Goal: Navigation & Orientation: Find specific page/section

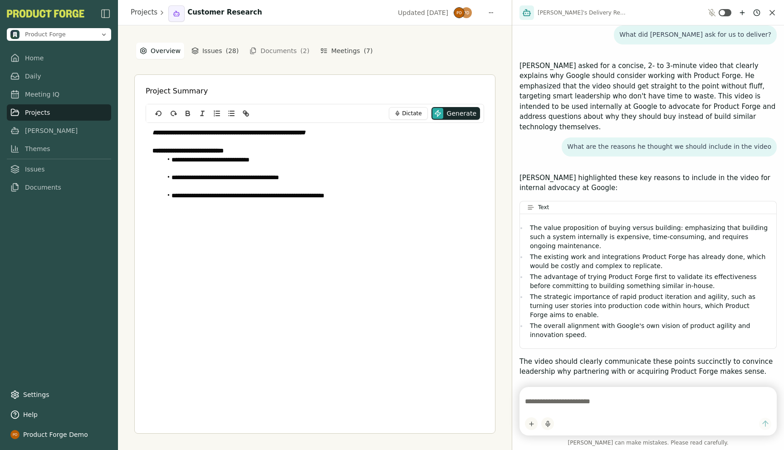
scroll to position [575, 0]
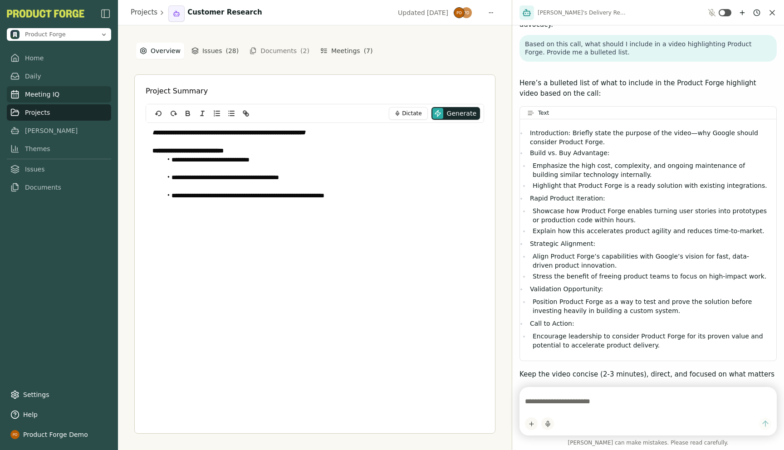
click at [47, 89] on link "Meeting IQ" at bounding box center [59, 94] width 104 height 16
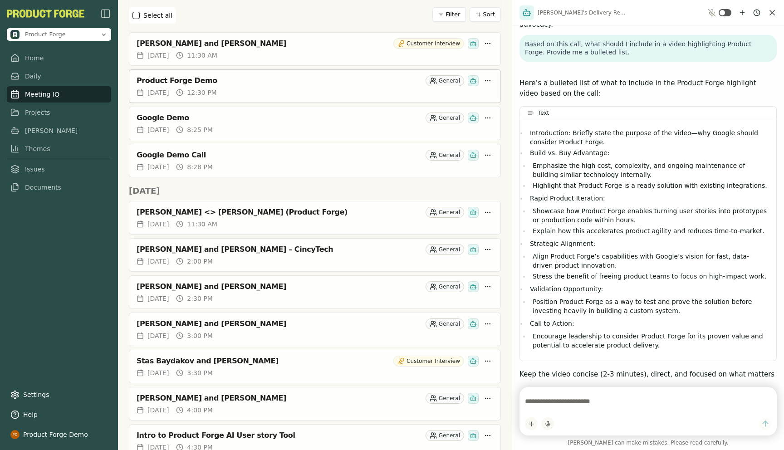
scroll to position [202, 0]
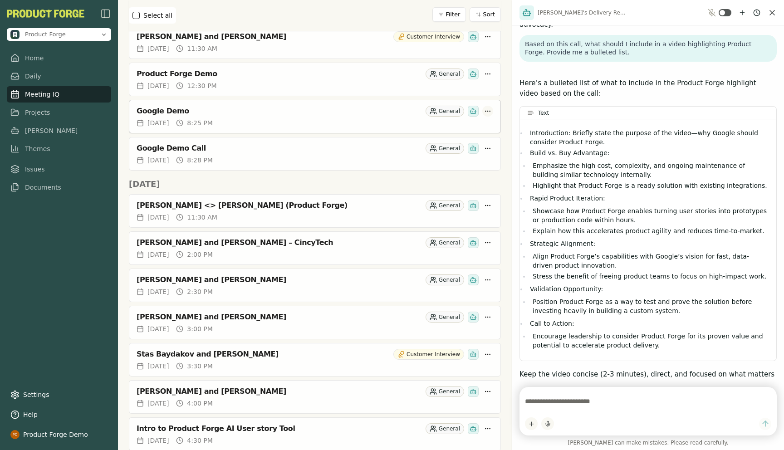
click at [487, 114] on html "Product Forge Home Daily Meeting IQ Projects [PERSON_NAME] Themes Issues Docume…" at bounding box center [392, 225] width 784 height 450
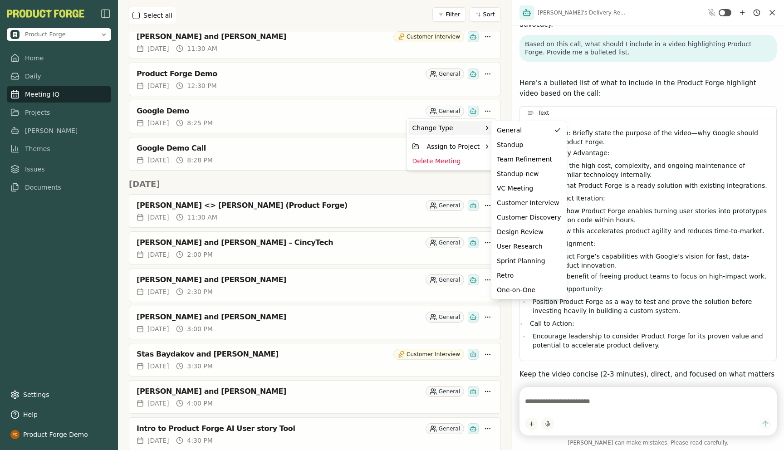
click at [462, 131] on div "Change Type" at bounding box center [452, 128] width 86 height 15
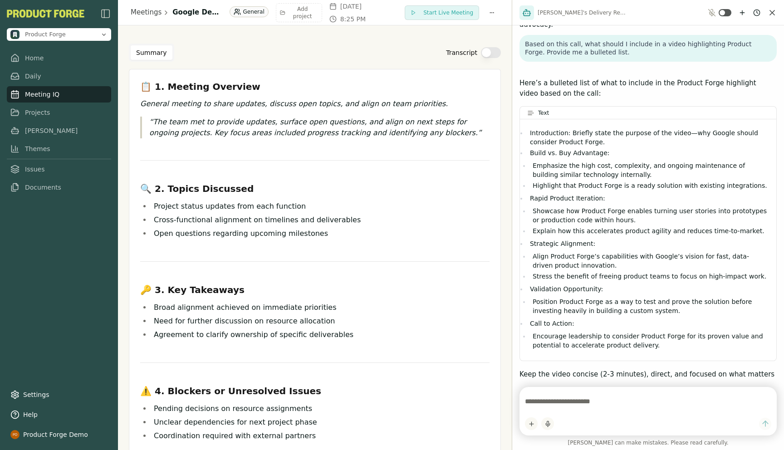
click at [526, 188] on div "Introduction: Briefly state the purpose of the video—why Google should consider…" at bounding box center [648, 239] width 256 height 241
click at [227, 13] on html "Product Forge Home Daily Meeting IQ Projects [PERSON_NAME] Themes Issues Docume…" at bounding box center [392, 225] width 784 height 450
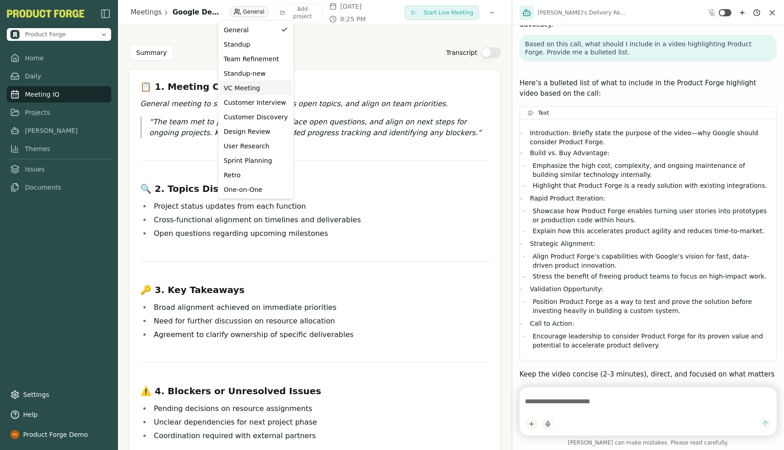
click at [247, 89] on div "VC Meeting" at bounding box center [256, 88] width 64 height 9
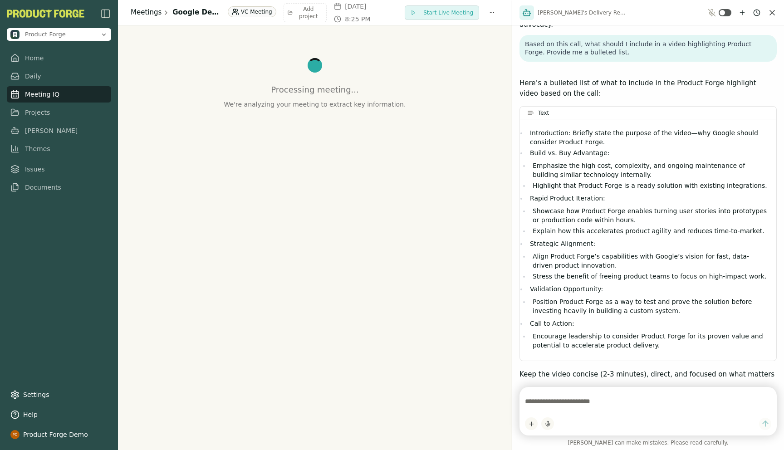
click at [141, 13] on link "Meetings" at bounding box center [146, 12] width 31 height 10
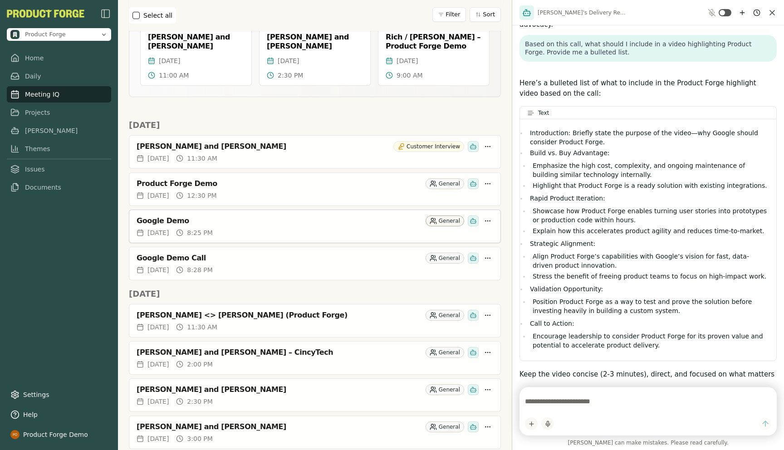
scroll to position [99, 0]
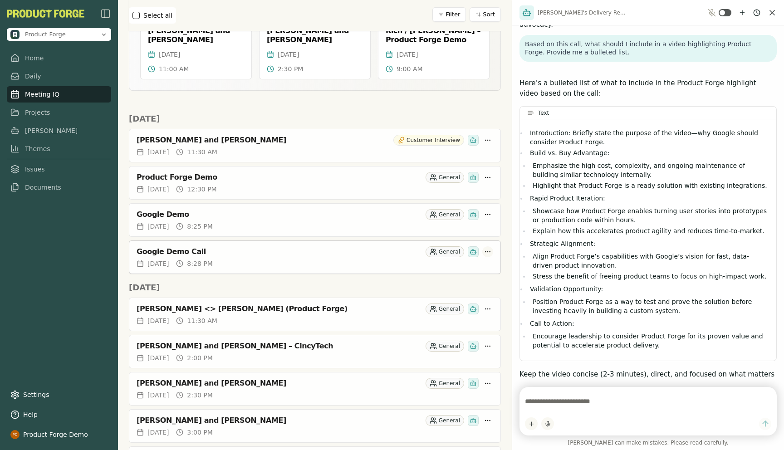
click at [489, 254] on html "Product Forge Home Daily Meeting IQ Projects [PERSON_NAME] Themes Issues Docume…" at bounding box center [392, 225] width 784 height 450
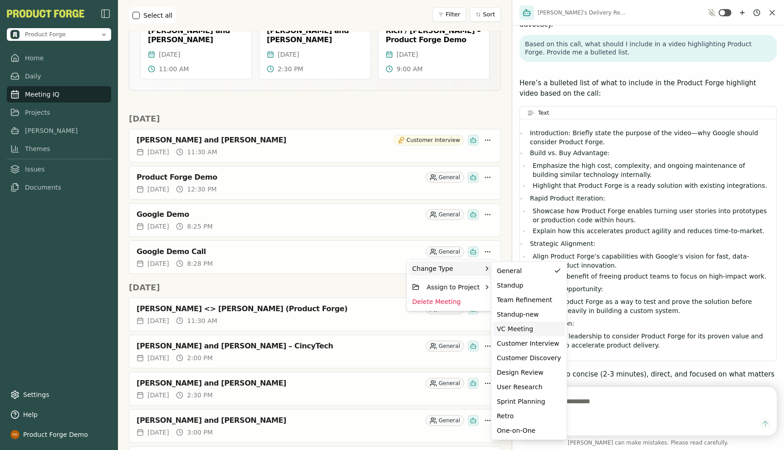
click at [533, 326] on div "VC Meeting" at bounding box center [529, 328] width 64 height 9
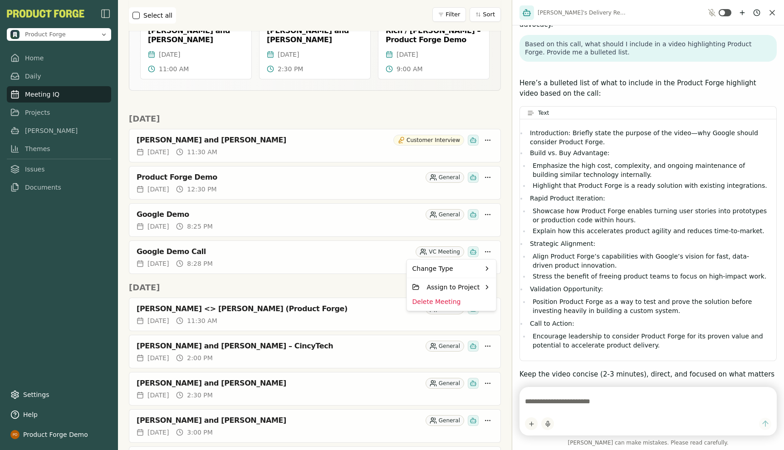
click at [289, 295] on html "Product Forge Home Daily Meeting IQ Projects [PERSON_NAME] Themes Issues Docume…" at bounding box center [392, 225] width 784 height 450
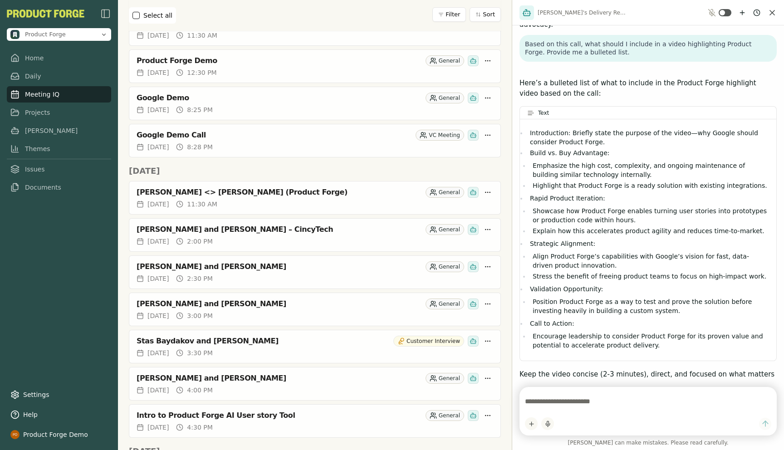
scroll to position [220, 0]
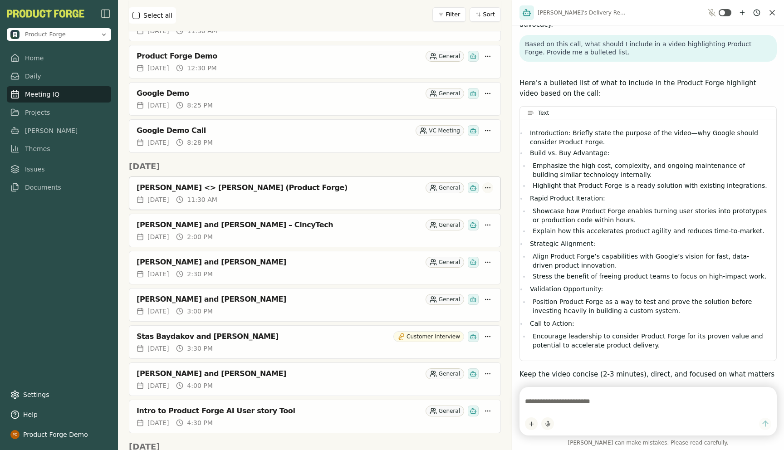
click at [490, 189] on html "Product Forge Home Daily Meeting IQ Projects [PERSON_NAME] Themes Issues Docume…" at bounding box center [392, 225] width 784 height 450
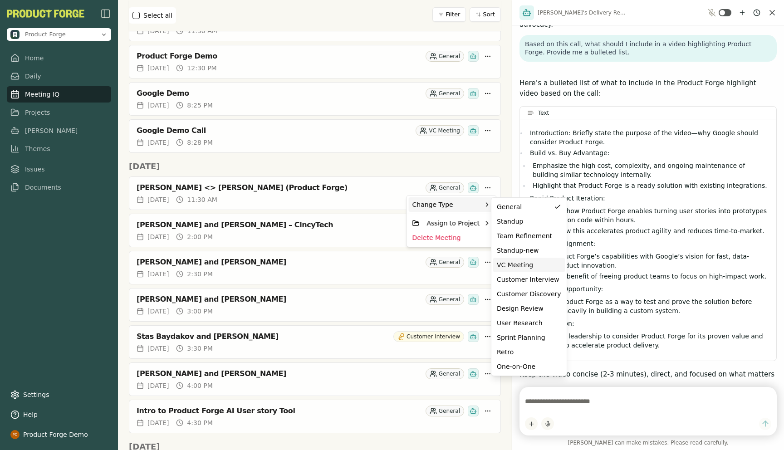
click at [518, 266] on div "VC Meeting" at bounding box center [529, 264] width 64 height 9
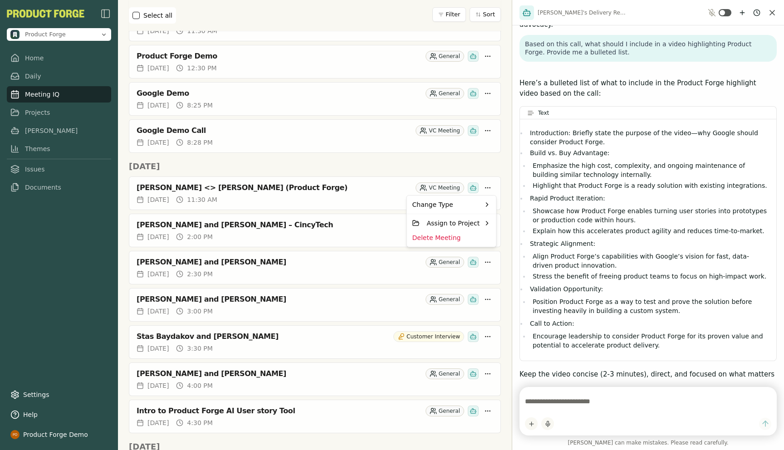
click at [414, 166] on html "Product Forge Home Daily Meeting IQ Projects [PERSON_NAME] Themes Issues Docume…" at bounding box center [392, 225] width 784 height 450
click at [489, 226] on html "Product Forge Home Daily Meeting IQ Projects [PERSON_NAME] Themes Issues Docume…" at bounding box center [392, 225] width 784 height 450
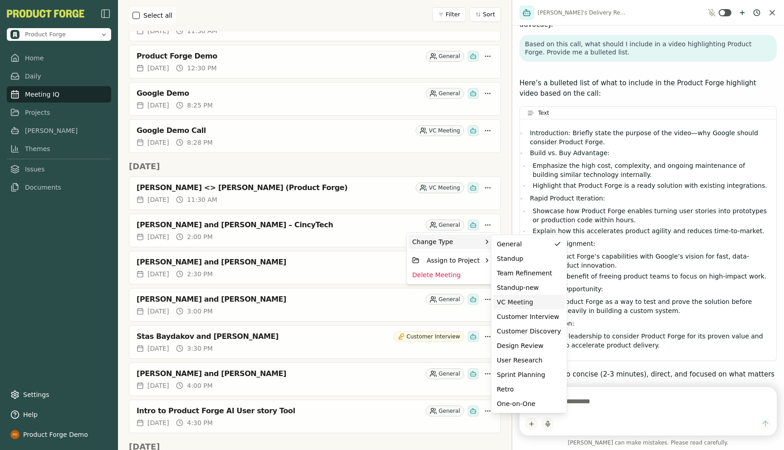
click at [508, 298] on div "VC Meeting" at bounding box center [529, 302] width 64 height 9
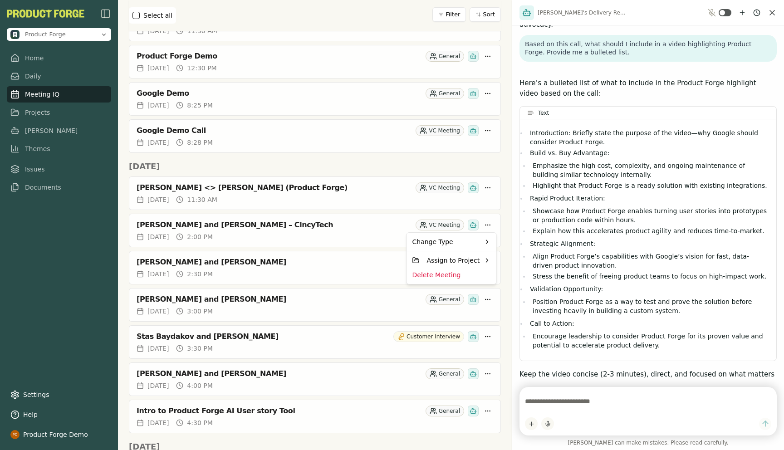
click at [354, 158] on html "Product Forge Home Daily Meeting IQ Projects [PERSON_NAME] Themes Issues Docume…" at bounding box center [392, 225] width 784 height 450
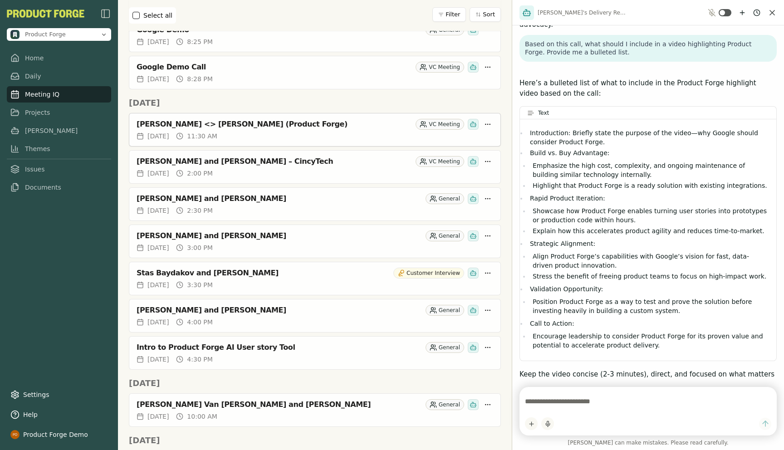
scroll to position [296, 0]
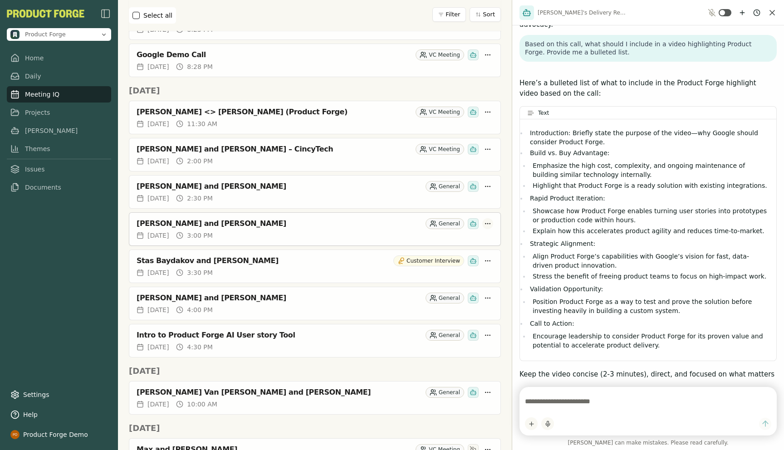
click at [487, 225] on html "Product Forge Home Daily Meeting IQ Projects [PERSON_NAME] Themes Issues Docume…" at bounding box center [392, 225] width 784 height 450
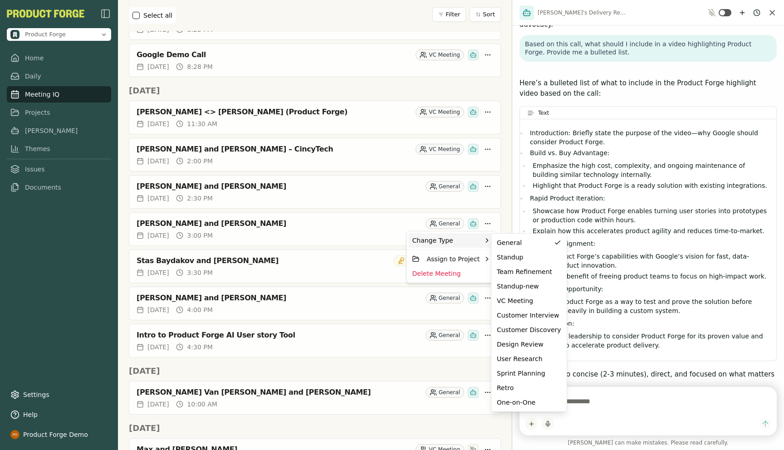
click at [470, 239] on div "Change Type" at bounding box center [452, 240] width 86 height 15
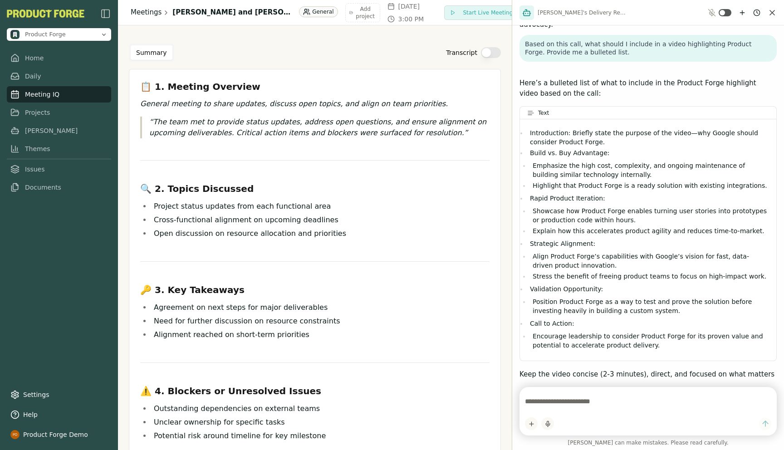
click at [146, 15] on link "Meetings" at bounding box center [146, 12] width 31 height 10
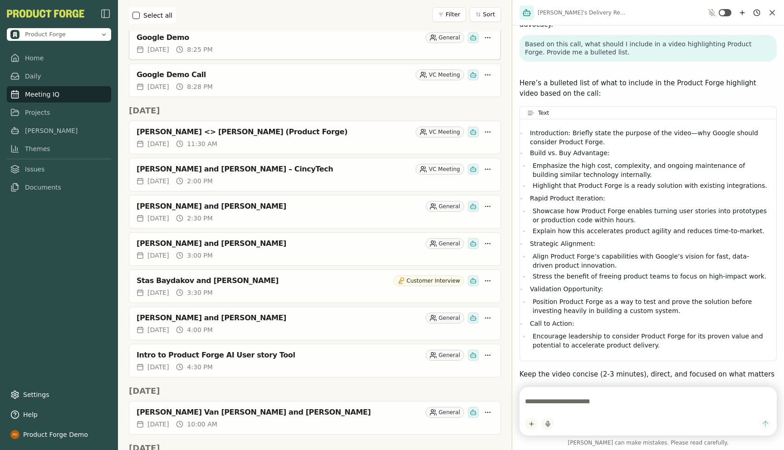
scroll to position [282, 0]
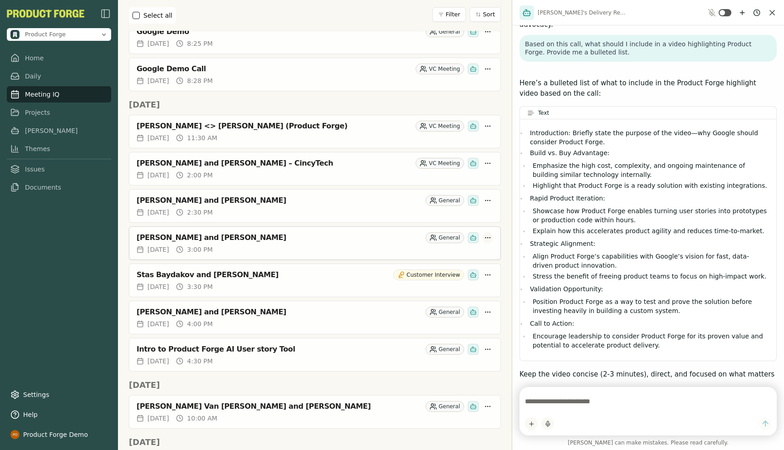
click at [487, 236] on html "Product Forge Home Daily Meeting IQ Projects [PERSON_NAME] Themes Issues Docume…" at bounding box center [392, 225] width 784 height 450
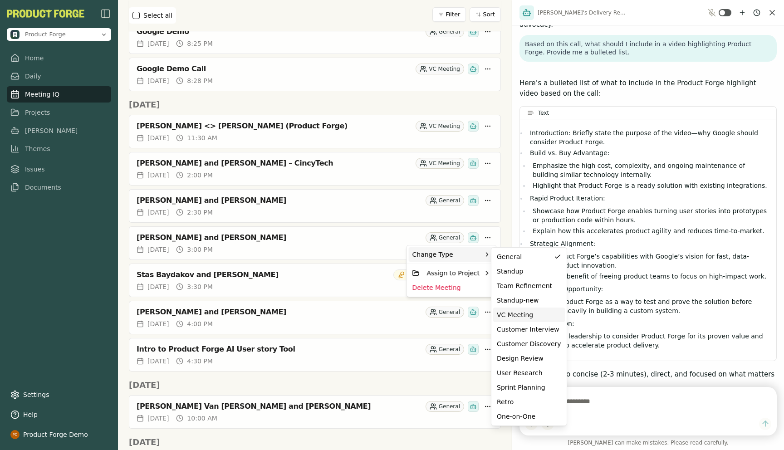
click at [519, 315] on div "VC Meeting" at bounding box center [529, 314] width 64 height 9
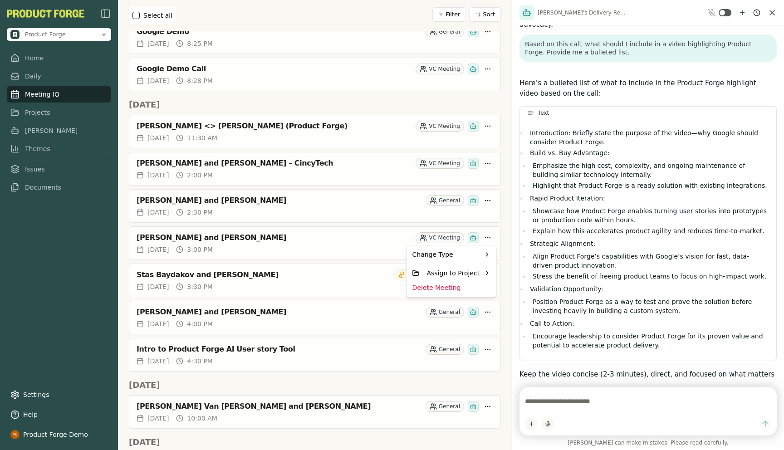
click at [270, 388] on html "Product Forge Home Daily Meeting IQ Projects [PERSON_NAME] Themes Issues Docume…" at bounding box center [392, 225] width 784 height 450
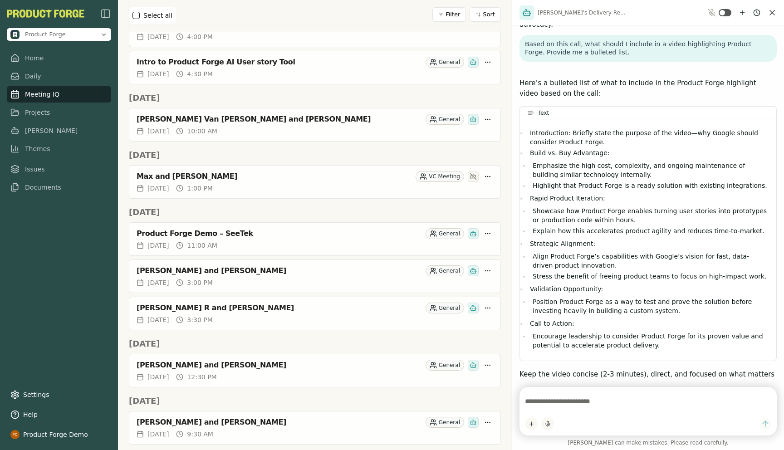
scroll to position [577, 0]
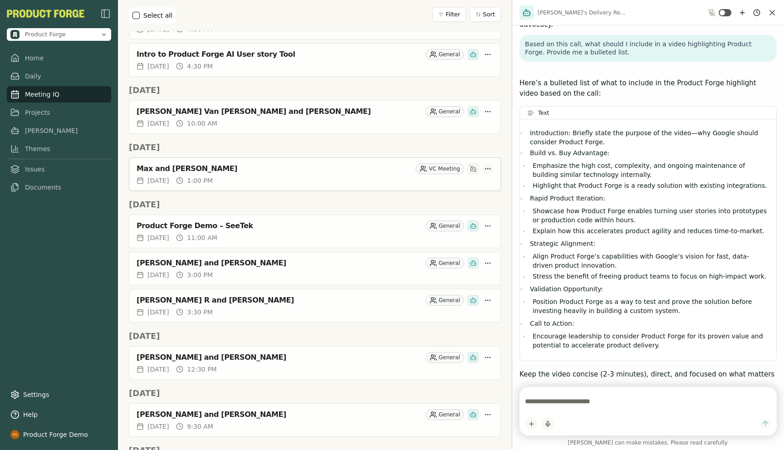
click at [488, 169] on html "Product Forge Home Daily Meeting IQ Projects [PERSON_NAME] Themes Issues Docume…" at bounding box center [392, 225] width 784 height 450
click at [317, 149] on html "Product Forge Home Daily Meeting IQ Projects [PERSON_NAME] Themes Issues Docume…" at bounding box center [392, 225] width 784 height 450
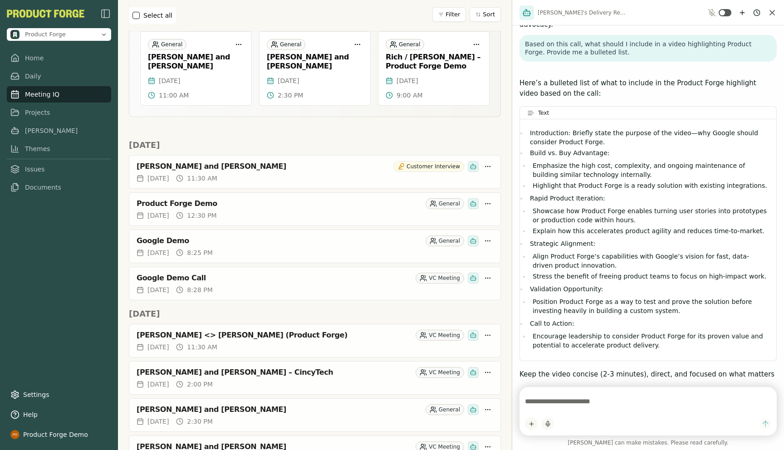
scroll to position [0, 0]
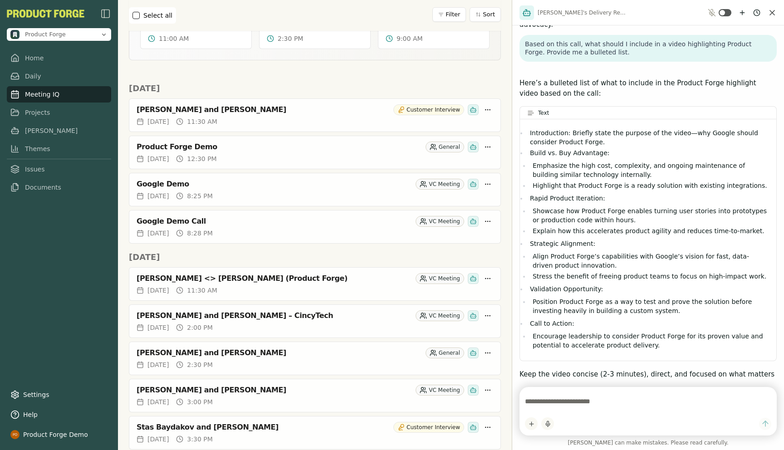
scroll to position [130, 0]
click at [290, 165] on div "Fri, Sep 26, 2025 12:30 PM" at bounding box center [314, 160] width 371 height 15
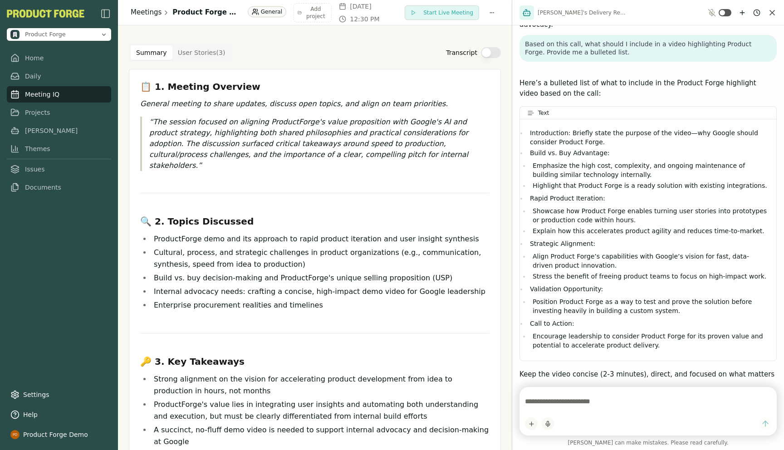
click at [137, 14] on link "Meetings" at bounding box center [146, 12] width 31 height 10
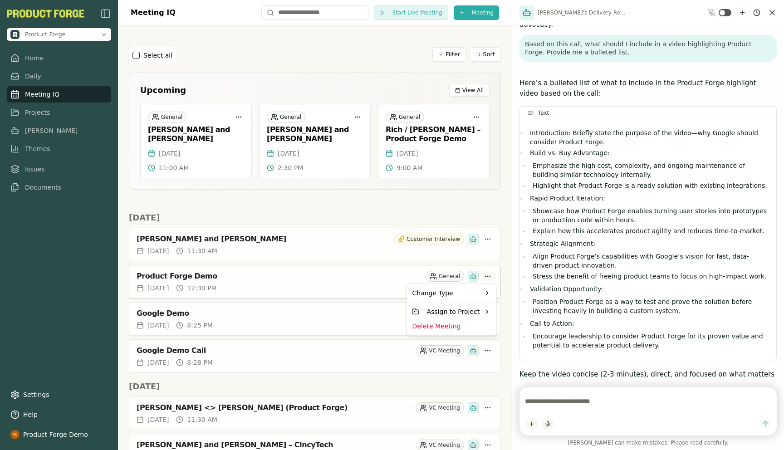
click at [487, 275] on html "Product Forge Home Daily Meeting IQ Projects Smith Themes Issues Documents Sett…" at bounding box center [392, 225] width 784 height 450
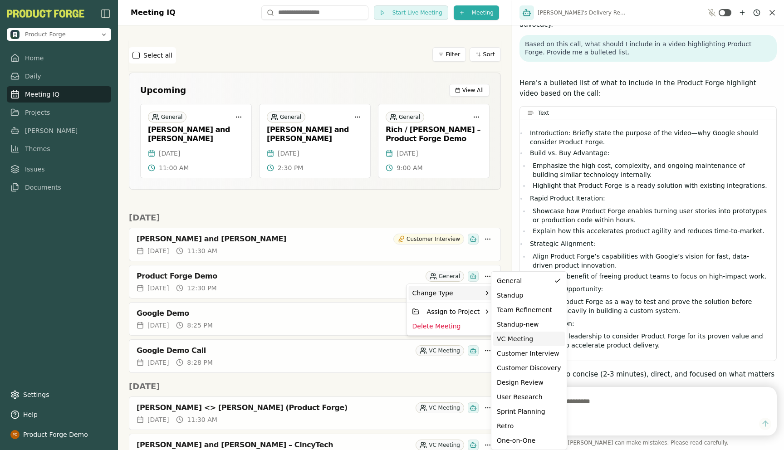
click at [520, 335] on div "VC Meeting" at bounding box center [529, 338] width 64 height 9
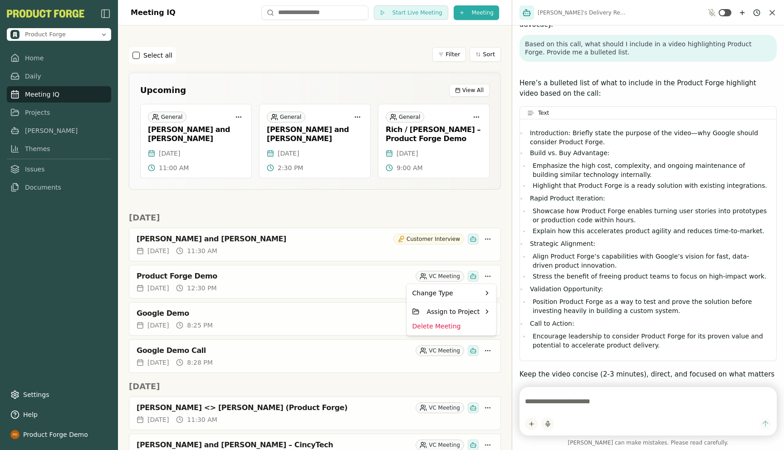
click at [305, 201] on html "Product Forge Home Daily Meeting IQ Projects Smith Themes Issues Documents Sett…" at bounding box center [392, 225] width 784 height 450
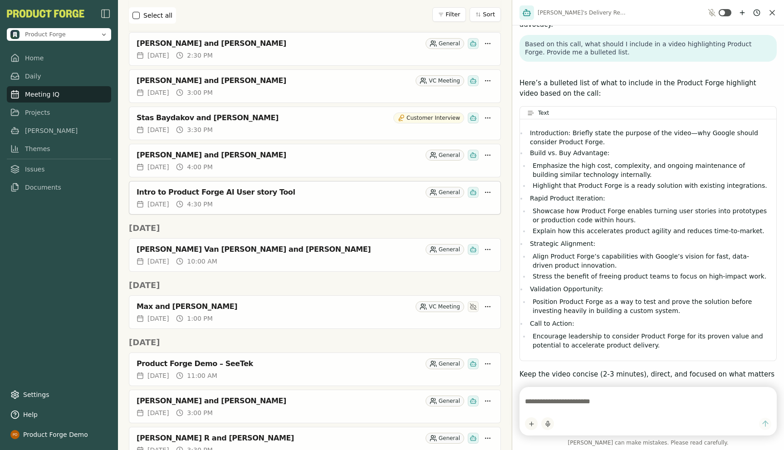
scroll to position [435, 0]
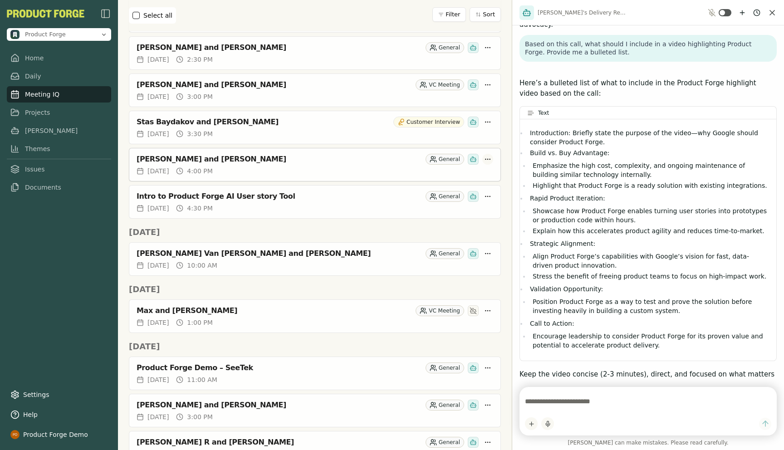
click at [488, 158] on html "Product Forge Home Daily Meeting IQ Projects Smith Themes Issues Documents Sett…" at bounding box center [392, 225] width 784 height 450
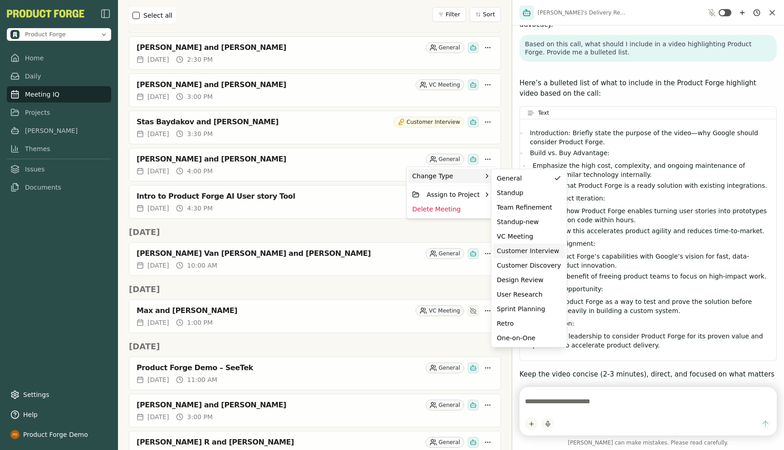
click at [520, 250] on div "Customer Interview" at bounding box center [529, 250] width 64 height 9
click at [364, 237] on html "Product Forge Home Daily Meeting IQ Projects Smith Themes Issues Documents Sett…" at bounding box center [392, 225] width 784 height 450
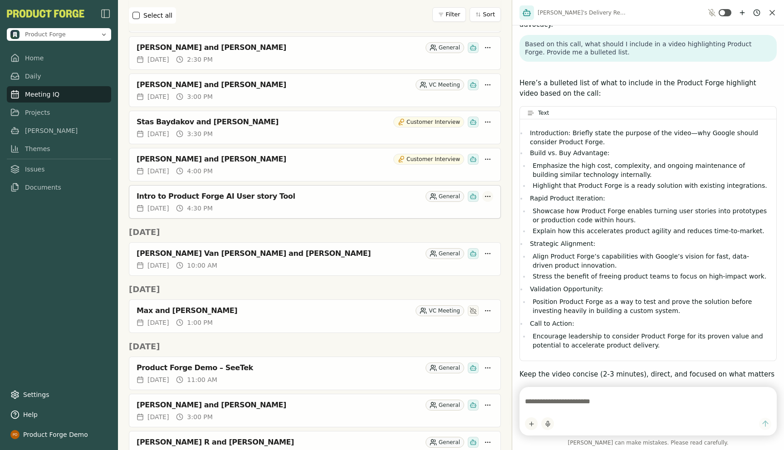
click at [489, 197] on html "Product Forge Home Daily Meeting IQ Projects Smith Themes Issues Documents Sett…" at bounding box center [392, 225] width 784 height 450
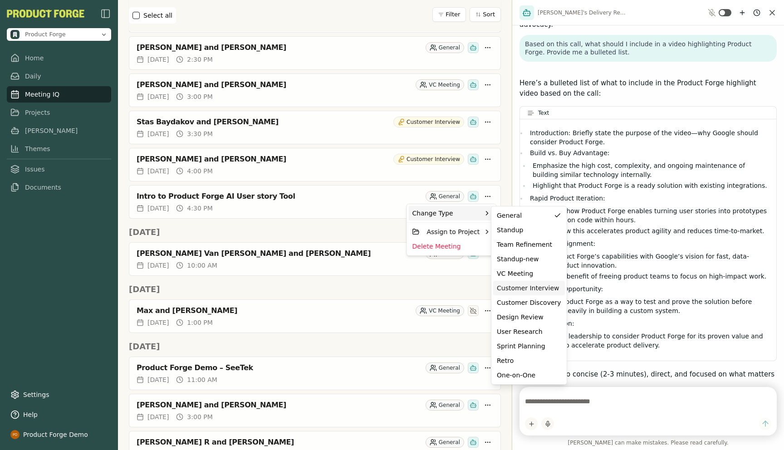
click at [510, 289] on div "Customer Interview" at bounding box center [529, 288] width 64 height 9
click at [367, 217] on html "Product Forge Home Daily Meeting IQ Projects Smith Themes Issues Documents Sett…" at bounding box center [392, 225] width 784 height 450
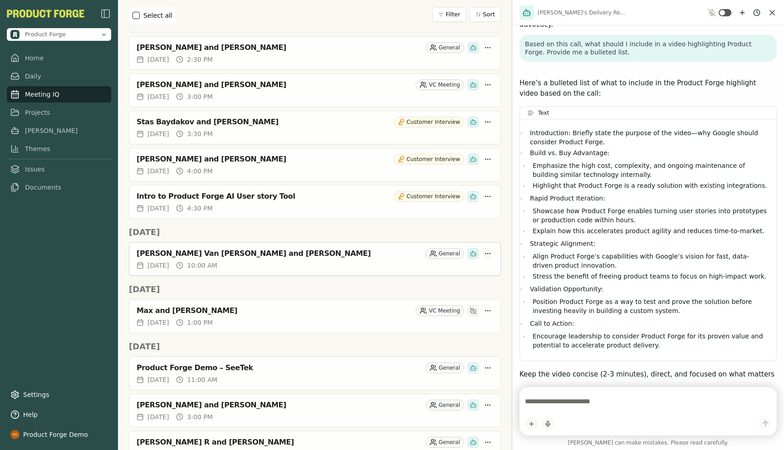
click at [490, 252] on html "Product Forge Home Daily Meeting IQ Projects Smith Themes Issues Documents Sett…" at bounding box center [392, 225] width 784 height 450
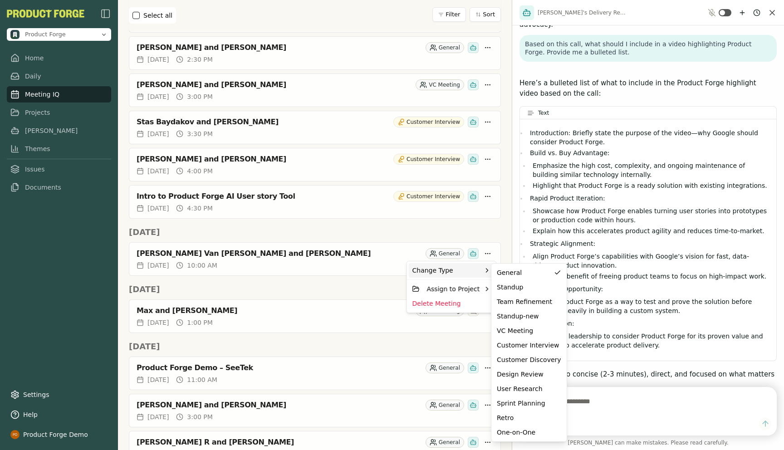
click at [472, 271] on div "Change Type" at bounding box center [452, 270] width 86 height 15
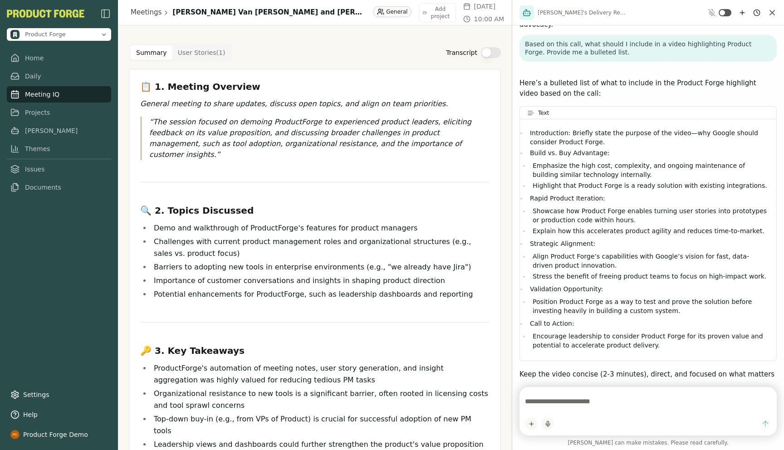
click at [510, 365] on div "Summary User Stories ( 1 ) Transcript 📋 1. Meeting Overview General meeting to …" at bounding box center [315, 447] width 394 height 845
click at [141, 8] on link "Meetings" at bounding box center [146, 12] width 31 height 10
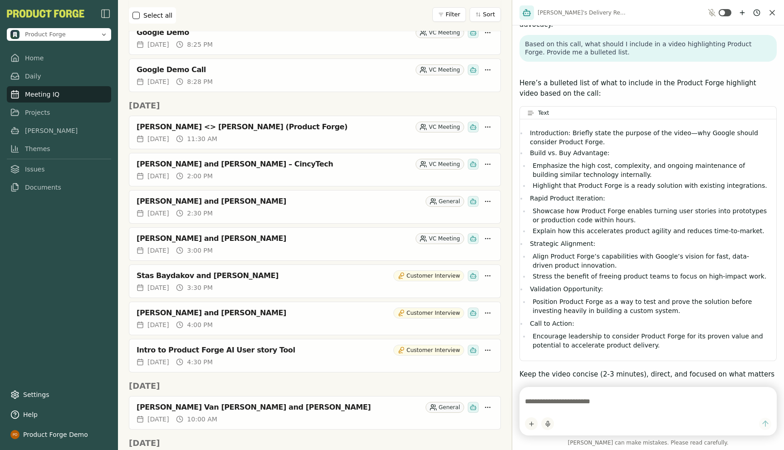
scroll to position [290, 0]
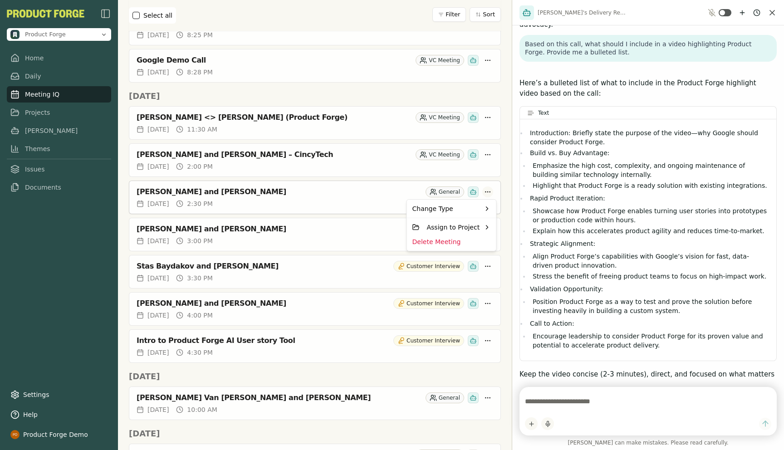
click at [491, 190] on html "Product Forge Home Daily Meeting IQ Projects Smith Themes Issues Documents Sett…" at bounding box center [392, 225] width 784 height 450
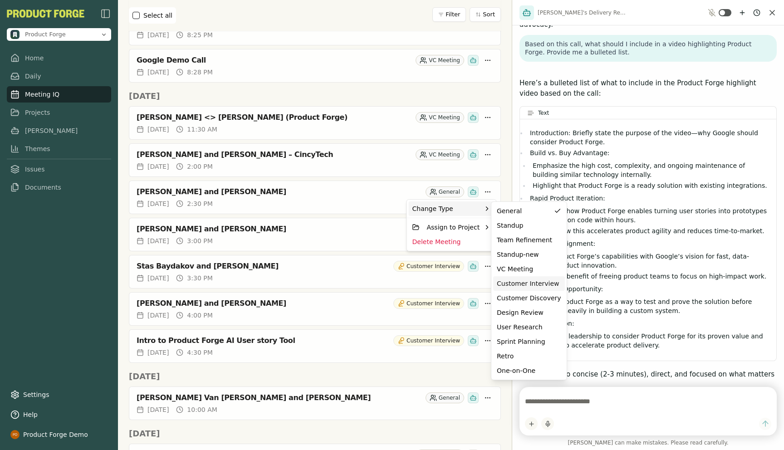
click at [516, 284] on div "Customer Interview" at bounding box center [529, 283] width 64 height 9
click at [505, 187] on html "Product Forge Home Daily Meeting IQ Projects Smith Themes Issues Documents Sett…" at bounding box center [392, 225] width 784 height 450
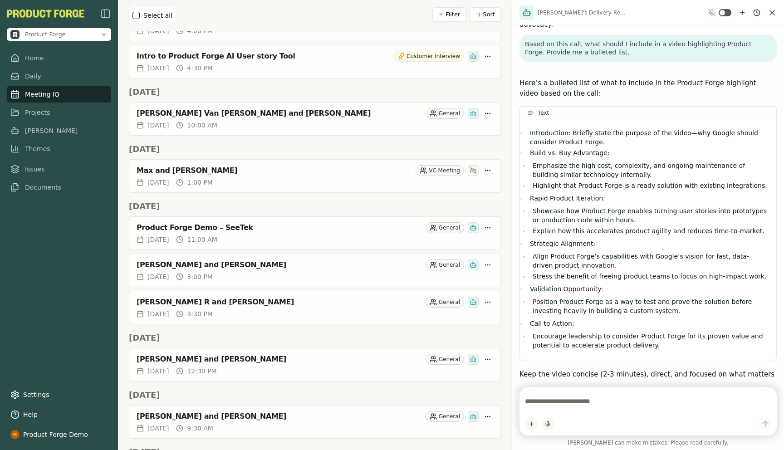
scroll to position [583, 0]
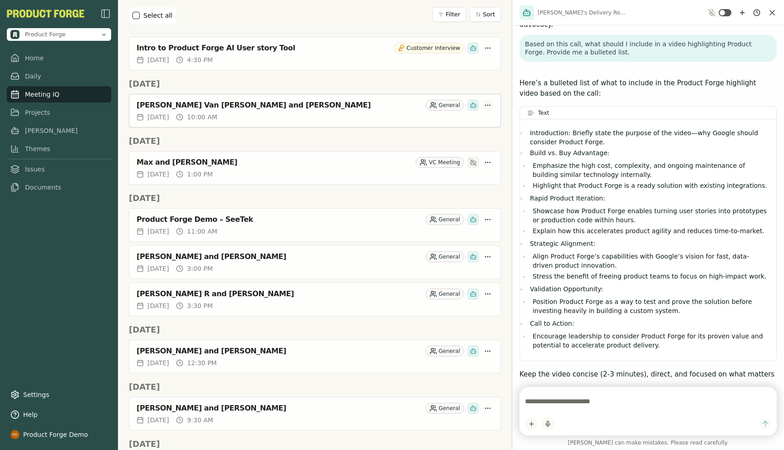
click at [488, 103] on html "Product Forge Home Daily Meeting IQ Projects Smith Themes Issues Documents Sett…" at bounding box center [392, 225] width 784 height 450
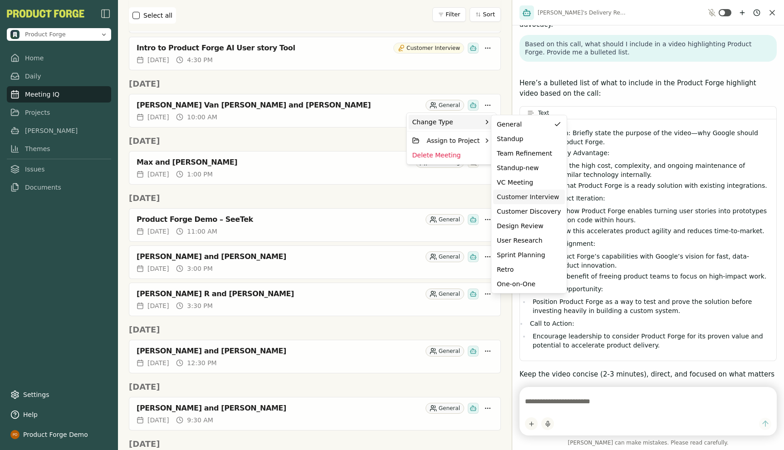
click at [517, 201] on div "Customer Interview" at bounding box center [529, 196] width 64 height 9
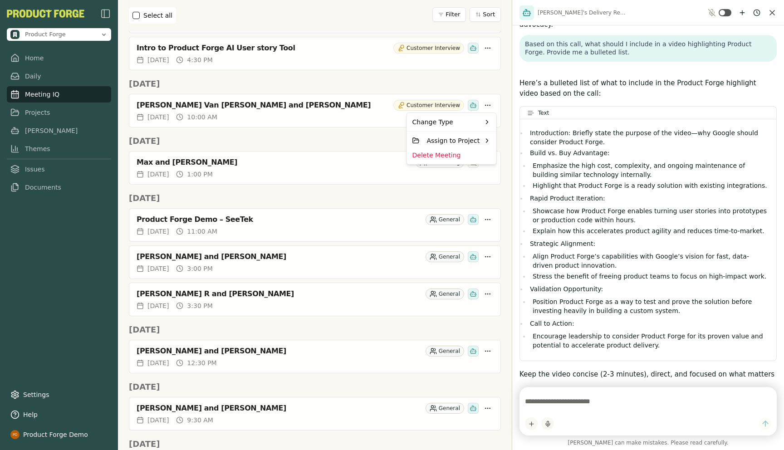
click at [504, 147] on html "Product Forge Home Daily Meeting IQ Projects Smith Themes Issues Documents Sett…" at bounding box center [392, 225] width 784 height 450
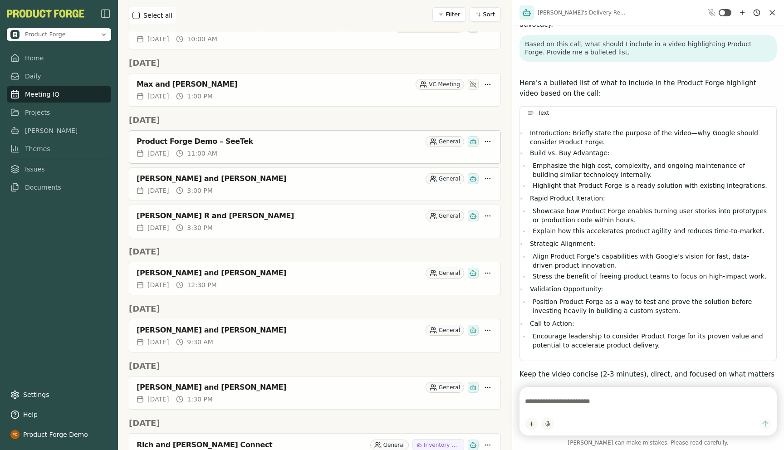
scroll to position [665, 0]
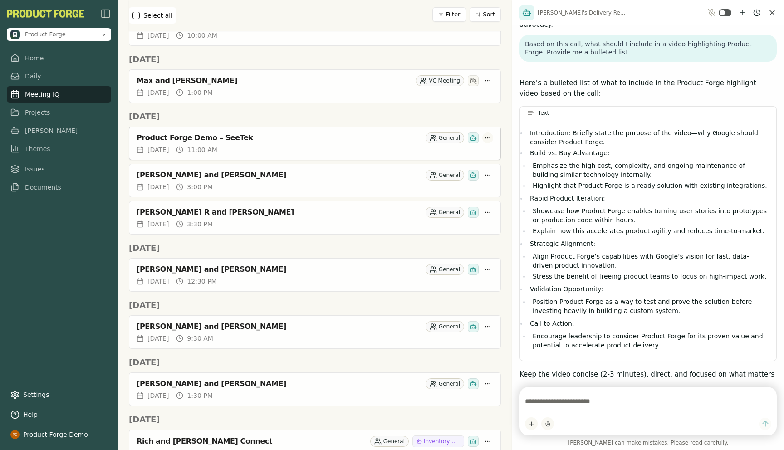
click at [491, 137] on html "Product Forge Home Daily Meeting IQ Projects Smith Themes Issues Documents Sett…" at bounding box center [392, 225] width 784 height 450
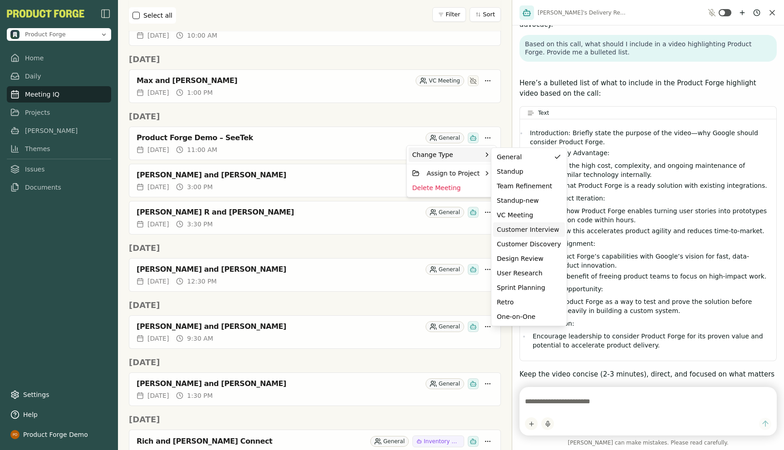
click at [513, 232] on div "Customer Interview" at bounding box center [529, 229] width 64 height 9
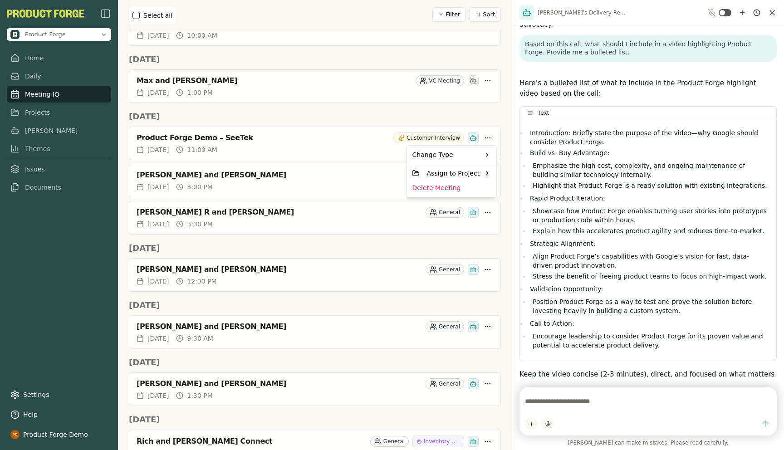
click at [500, 113] on html "Product Forge Home Daily Meeting IQ Projects Smith Themes Issues Documents Sett…" at bounding box center [392, 225] width 784 height 450
click at [488, 176] on html "Product Forge Home Daily Meeting IQ Projects Smith Themes Issues Documents Sett…" at bounding box center [392, 225] width 784 height 450
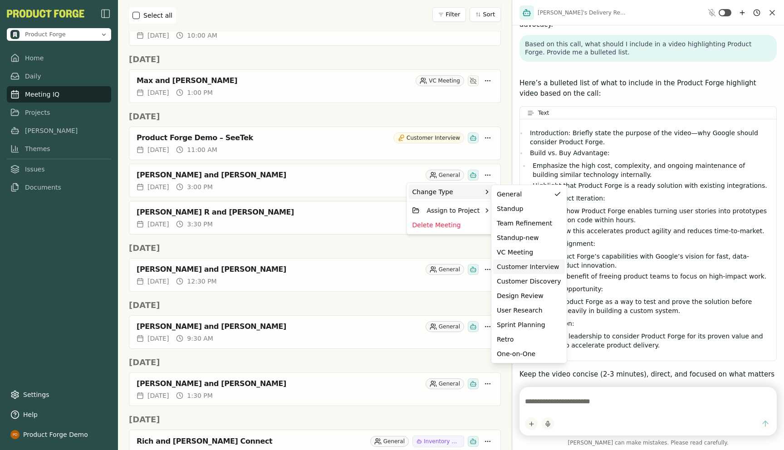
click at [531, 264] on div "Customer Interview" at bounding box center [529, 266] width 64 height 9
click at [506, 154] on html "Product Forge Home Daily Meeting IQ Projects Smith Themes Issues Documents Sett…" at bounding box center [392, 225] width 784 height 450
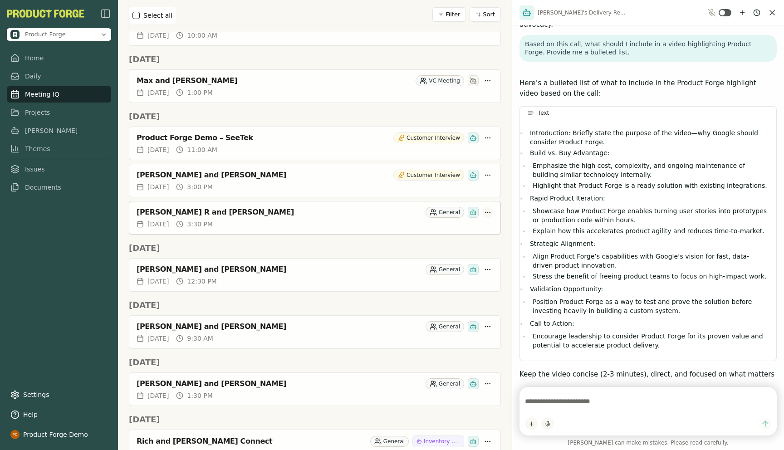
click at [491, 212] on html "Product Forge Home Daily Meeting IQ Projects Smith Themes Issues Documents Sett…" at bounding box center [392, 225] width 784 height 450
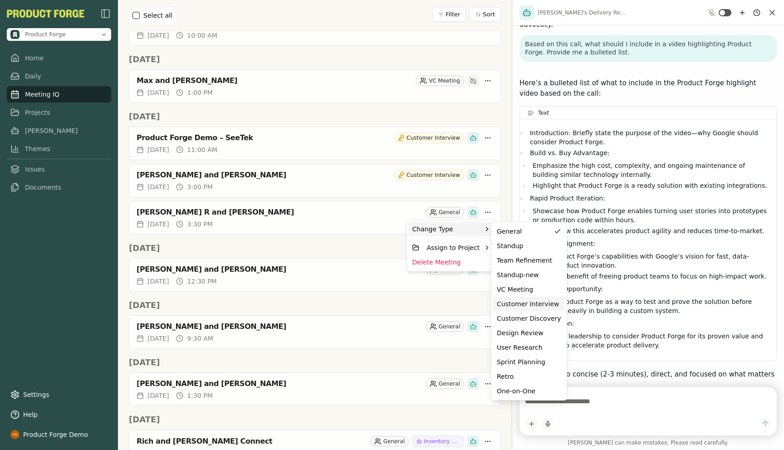
click at [531, 305] on div "Customer Interview" at bounding box center [529, 304] width 64 height 9
click at [501, 183] on html "Product Forge Home Daily Meeting IQ Projects Smith Themes Issues Documents Sett…" at bounding box center [392, 225] width 784 height 450
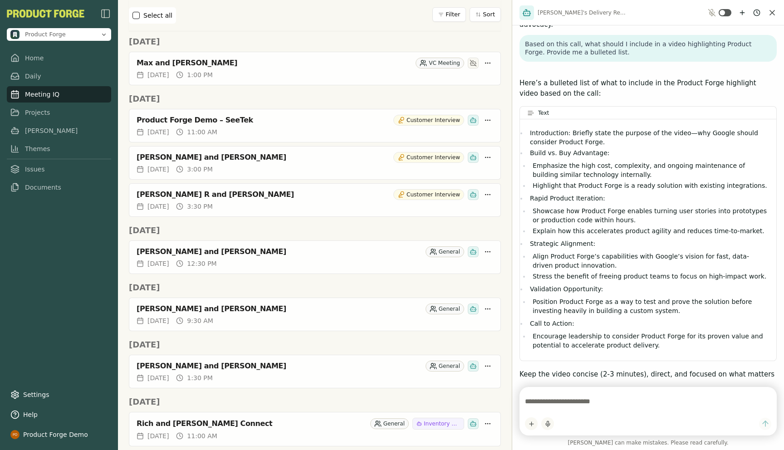
scroll to position [683, 0]
click at [488, 251] on html "Product Forge Home Daily Meeting IQ Projects Smith Themes Issues Documents Sett…" at bounding box center [392, 225] width 784 height 450
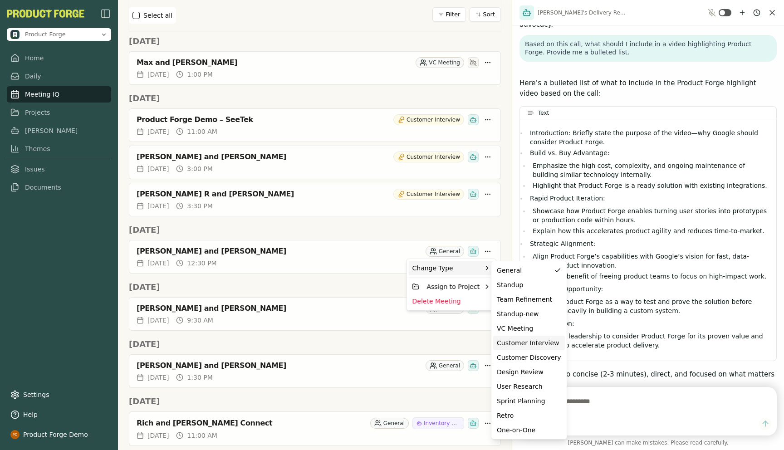
click at [547, 347] on div "Customer Interview" at bounding box center [529, 343] width 72 height 15
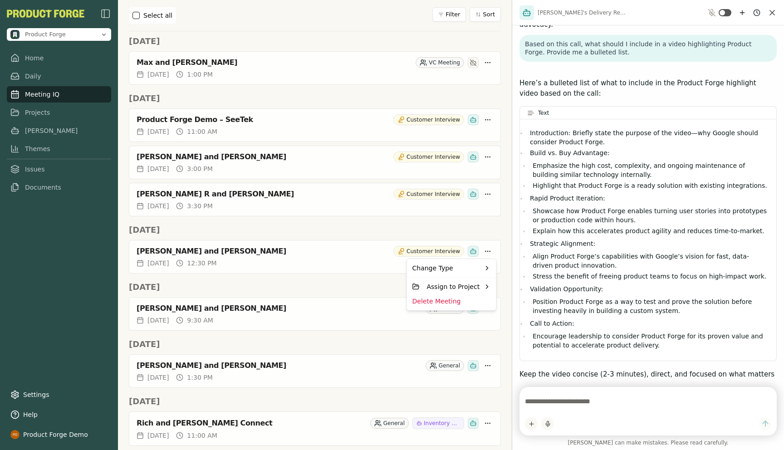
click at [416, 233] on html "Product Forge Home Daily Meeting IQ Projects Smith Themes Issues Documents Sett…" at bounding box center [392, 225] width 784 height 450
click at [489, 311] on html "Product Forge Home Daily Meeting IQ Projects Smith Themes Issues Documents Sett…" at bounding box center [392, 225] width 784 height 450
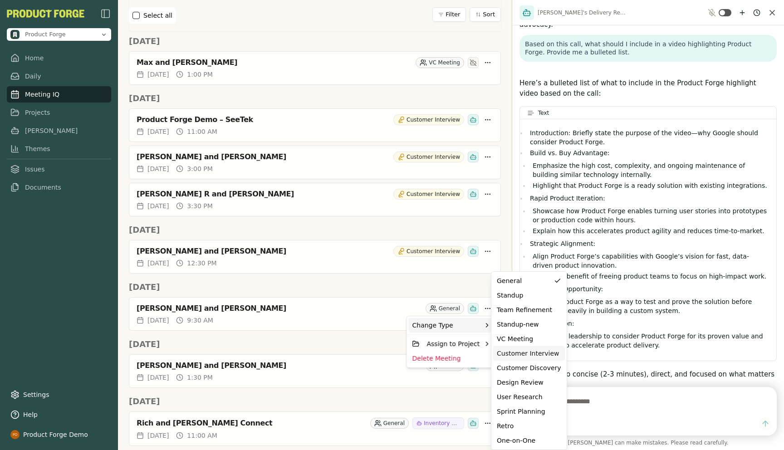
click at [521, 353] on div "Customer Interview" at bounding box center [529, 353] width 64 height 9
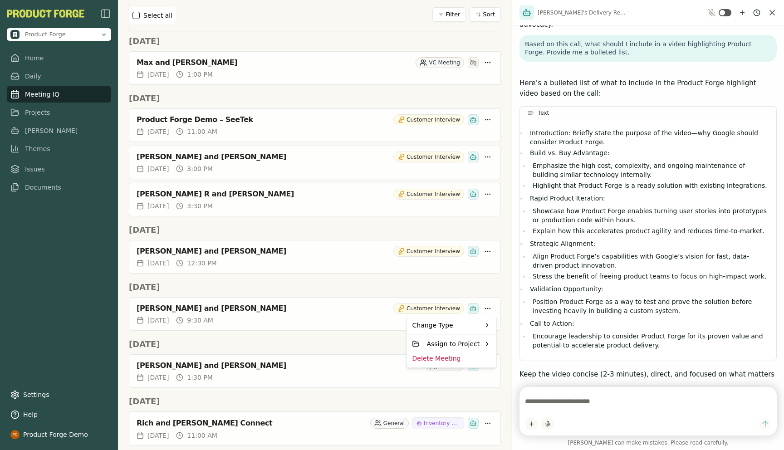
click at [422, 283] on html "Product Forge Home Daily Meeting IQ Projects Smith Themes Issues Documents Sett…" at bounding box center [392, 225] width 784 height 450
click at [491, 367] on html "Product Forge Home Daily Meeting IQ Projects Smith Themes Issues Documents Sett…" at bounding box center [392, 225] width 784 height 450
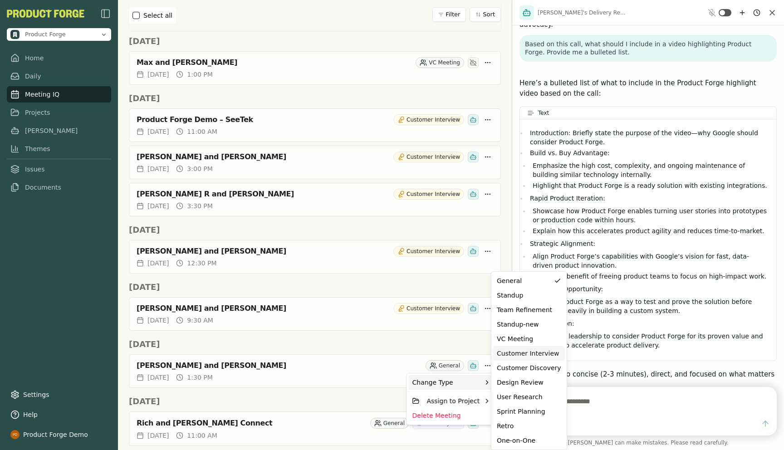
click at [520, 357] on div "Customer Interview" at bounding box center [529, 353] width 64 height 9
click at [464, 337] on html "Product Forge Home Daily Meeting IQ Projects Smith Themes Issues Documents Sett…" at bounding box center [392, 225] width 784 height 450
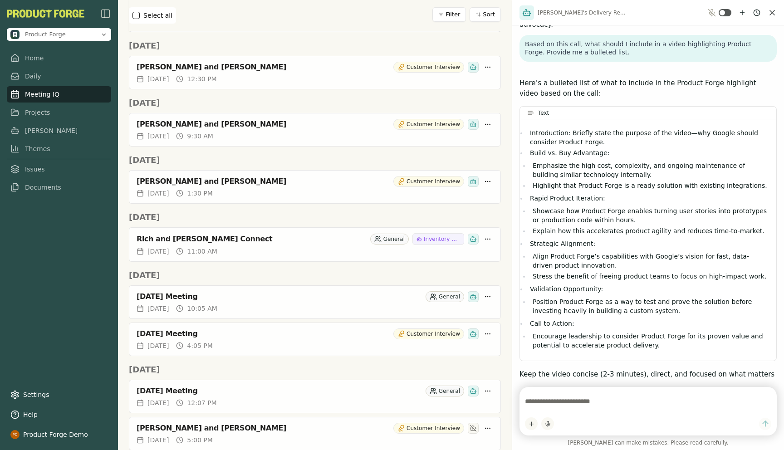
scroll to position [868, 0]
click at [330, 313] on div "Wed, Aug 27, 2025 10:05 AM" at bounding box center [314, 310] width 371 height 15
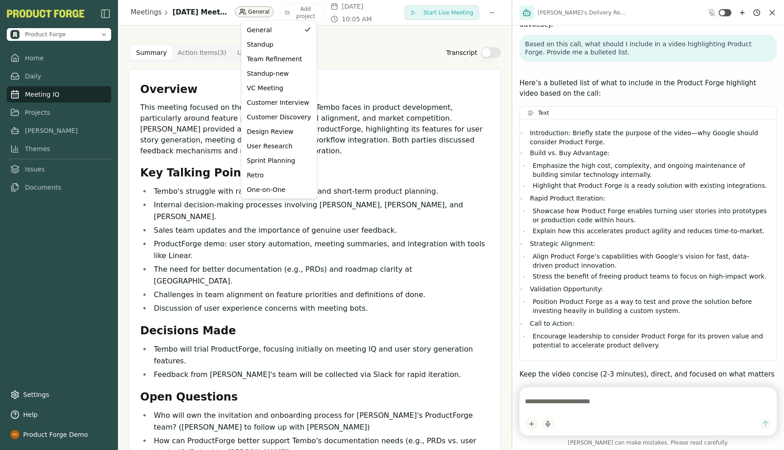
click at [262, 11] on html "Product Forge Home Daily Meeting IQ Projects Smith Themes Issues Documents Sett…" at bounding box center [392, 225] width 784 height 450
click at [277, 100] on div "Customer Interview" at bounding box center [279, 102] width 64 height 9
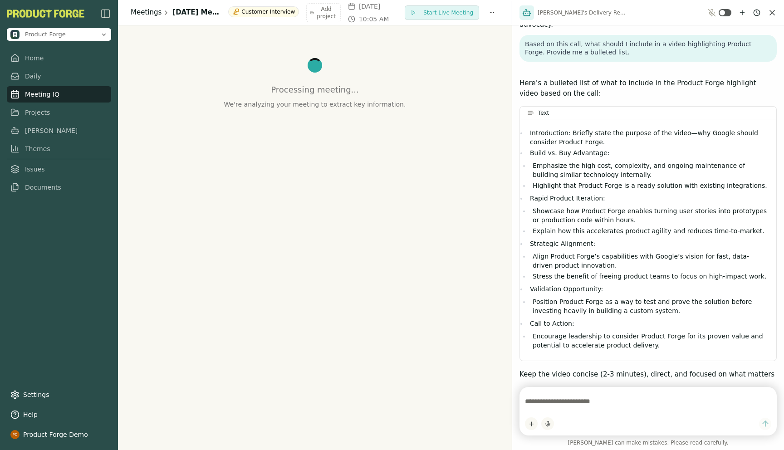
click at [141, 16] on link "Meetings" at bounding box center [146, 12] width 31 height 10
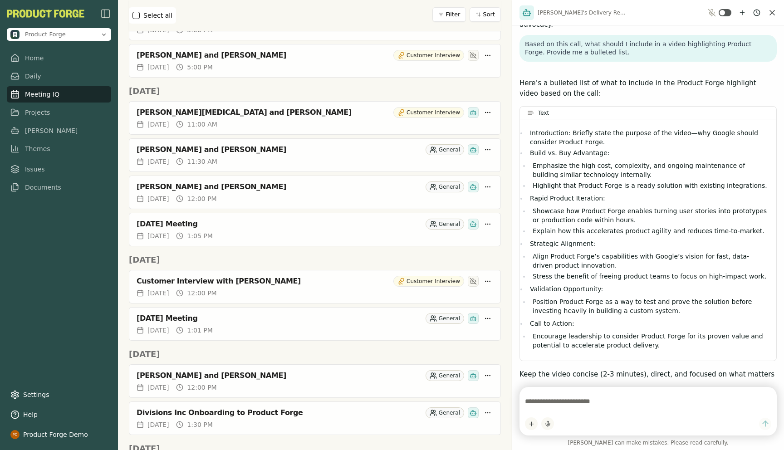
scroll to position [1285, 0]
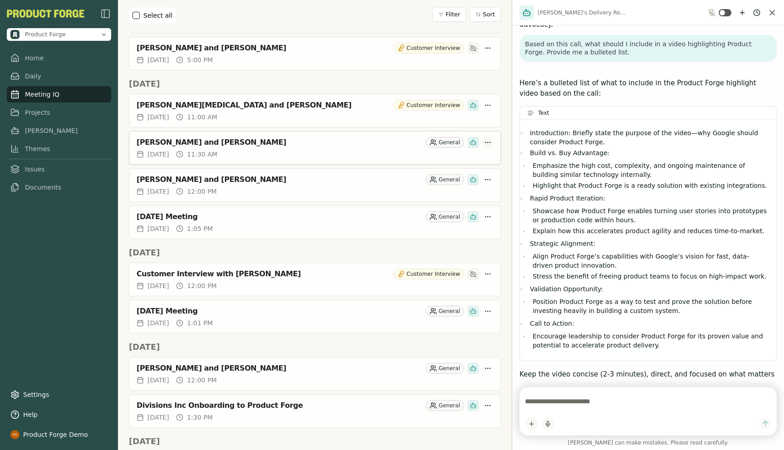
click at [488, 140] on html "Product Forge Home Daily Meeting IQ Projects Smith Themes Issues Documents Sett…" at bounding box center [392, 225] width 784 height 450
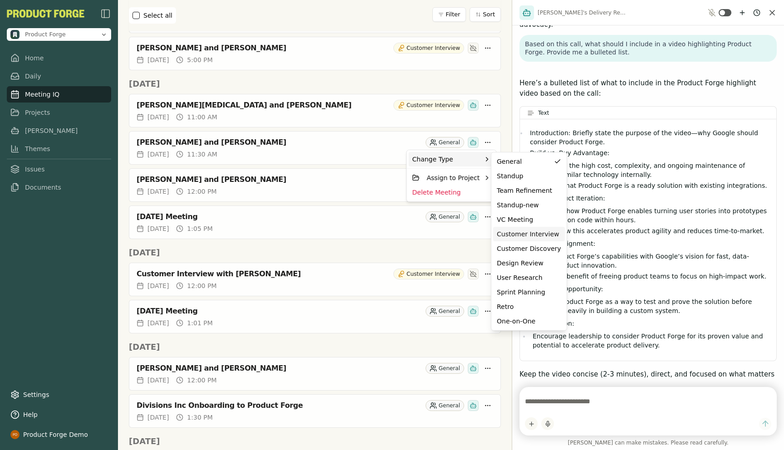
click at [516, 229] on div "Customer Interview" at bounding box center [529, 234] width 72 height 15
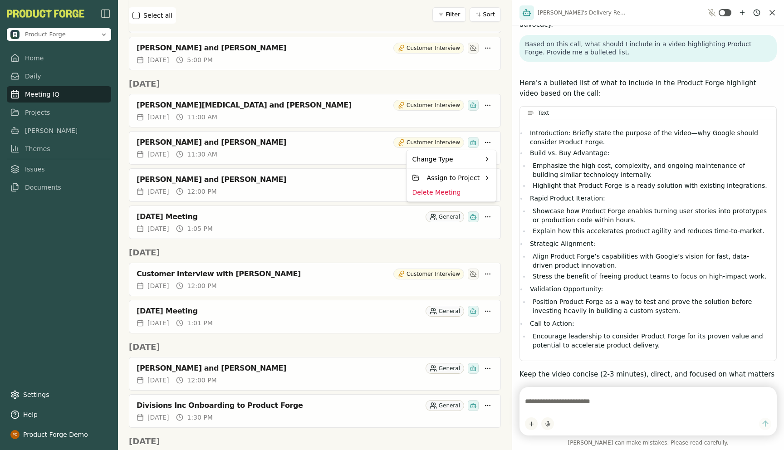
click at [504, 140] on html "Product Forge Home Daily Meeting IQ Projects Smith Themes Issues Documents Sett…" at bounding box center [392, 225] width 784 height 450
click at [487, 179] on html "Product Forge Home Daily Meeting IQ Projects Smith Themes Issues Documents Sett…" at bounding box center [392, 225] width 784 height 450
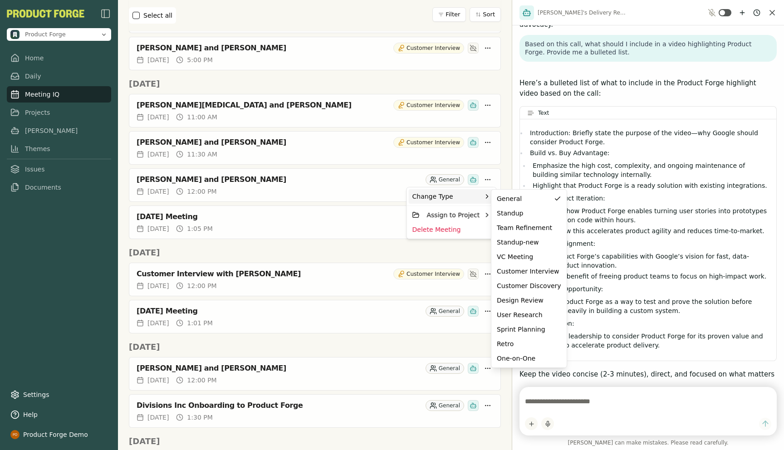
click at [477, 196] on div "Change Type" at bounding box center [452, 196] width 86 height 15
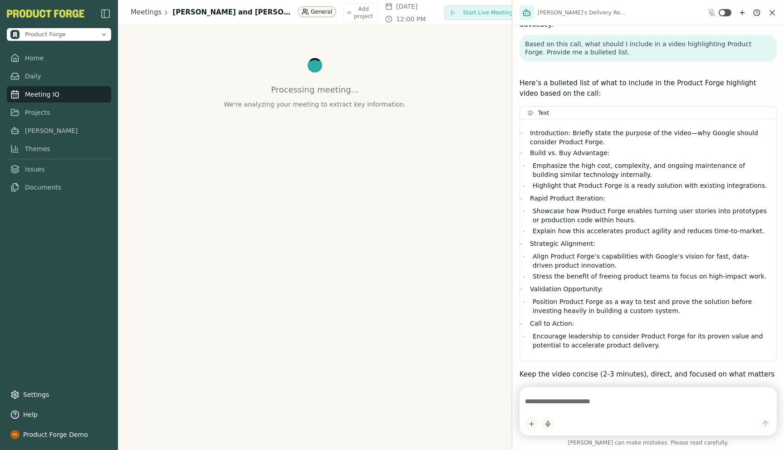
click at [252, 11] on html "Product Forge Home Daily Meeting IQ Projects Smith Themes Issues Documents Sett…" at bounding box center [392, 225] width 784 height 450
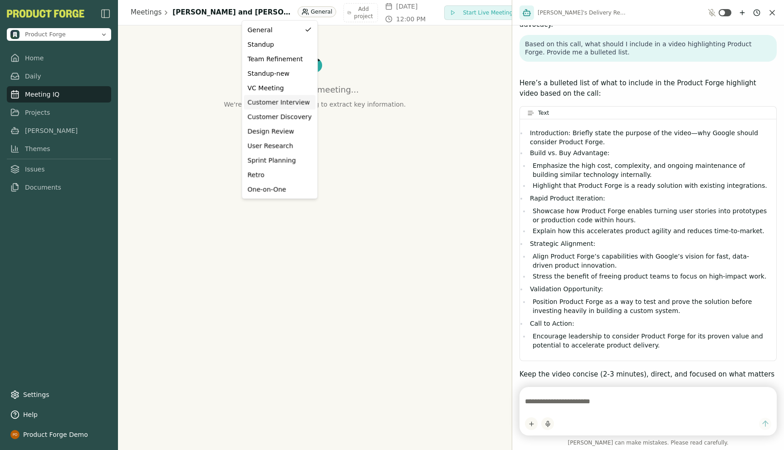
click at [273, 104] on div "Customer Interview" at bounding box center [280, 102] width 64 height 9
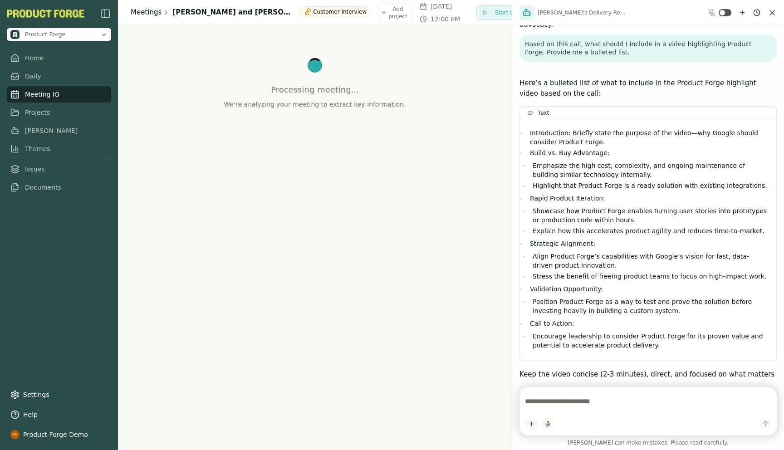
click at [138, 14] on link "Meetings" at bounding box center [146, 12] width 31 height 10
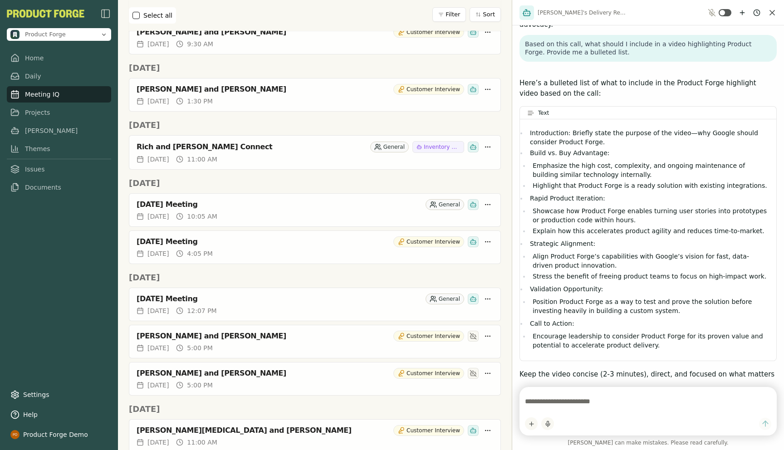
scroll to position [962, 0]
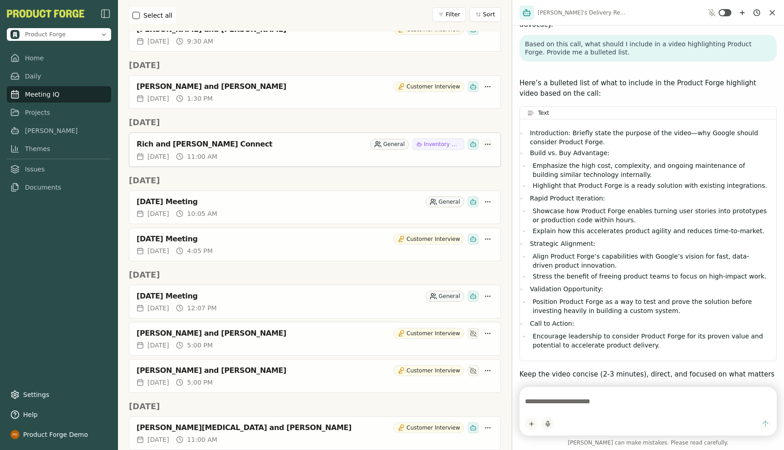
click at [491, 144] on html "Product Forge Home Daily Meeting IQ Projects Smith Themes Issues Documents Sett…" at bounding box center [392, 225] width 784 height 450
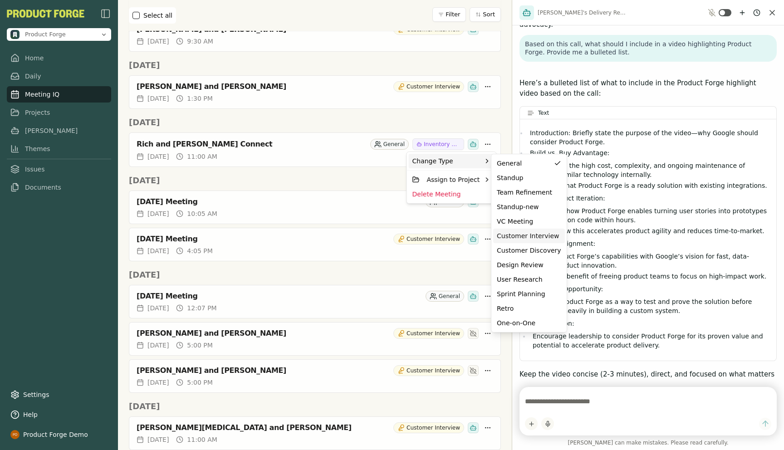
click at [523, 238] on div "Customer Interview" at bounding box center [529, 235] width 64 height 9
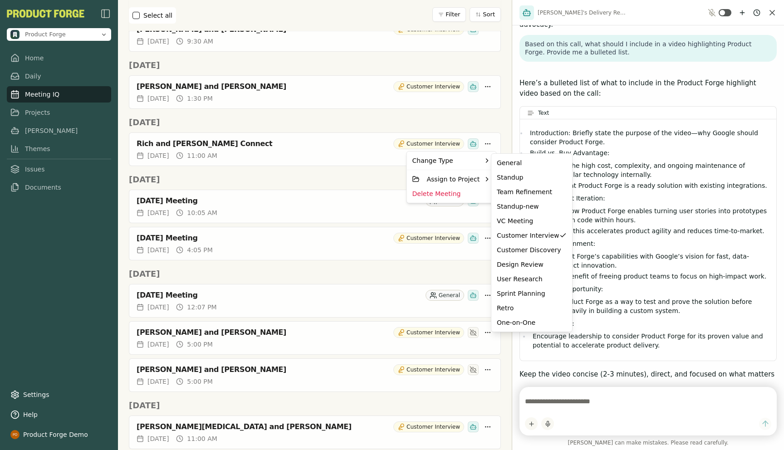
click at [344, 175] on html "Product Forge Home Daily Meeting IQ Projects Smith Themes Issues Documents Sett…" at bounding box center [392, 225] width 784 height 450
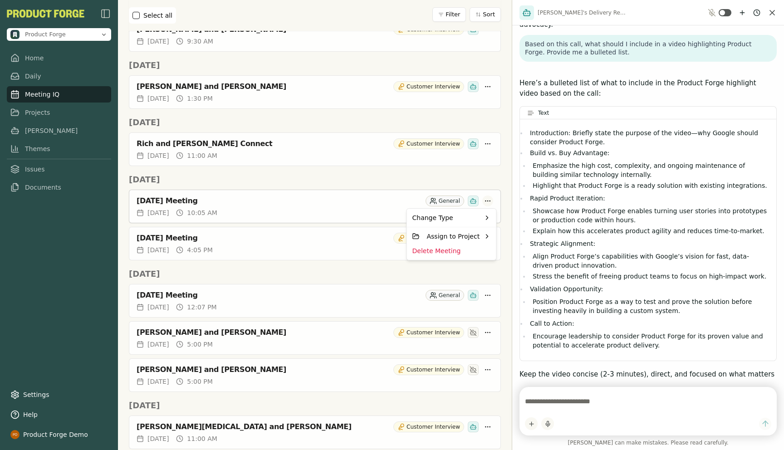
click at [487, 201] on html "Product Forge Home Daily Meeting IQ Projects Smith Themes Issues Documents Sett…" at bounding box center [392, 225] width 784 height 450
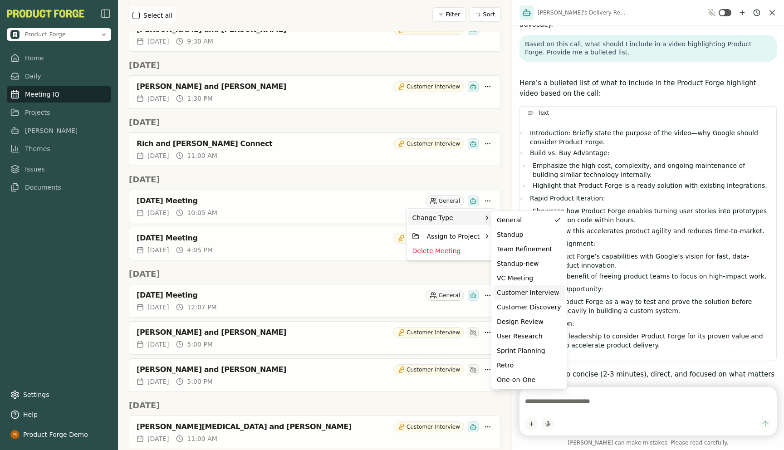
click at [514, 297] on div "Customer Interview" at bounding box center [529, 292] width 72 height 15
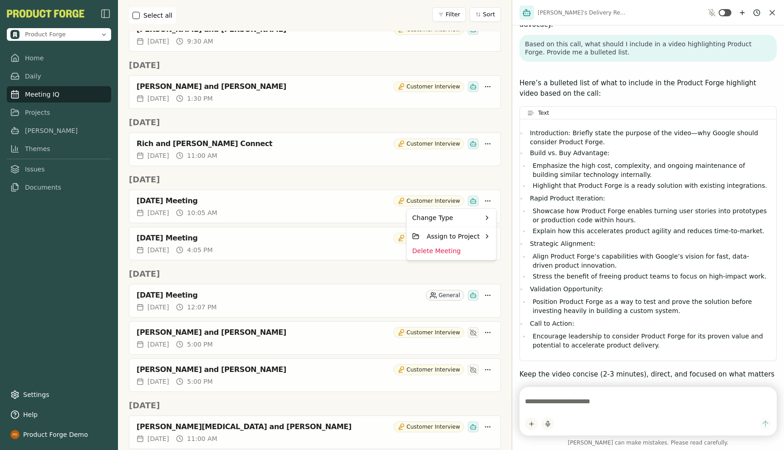
click at [317, 278] on html "Product Forge Home Daily Meeting IQ Projects Smith Themes Issues Documents Sett…" at bounding box center [392, 225] width 784 height 450
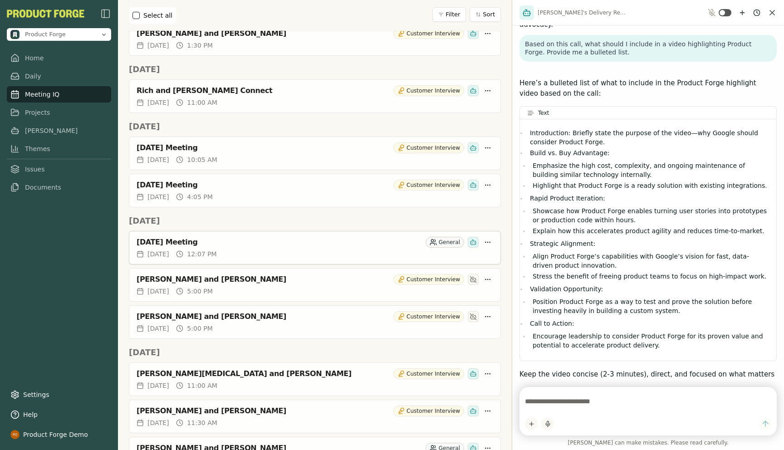
scroll to position [1022, 0]
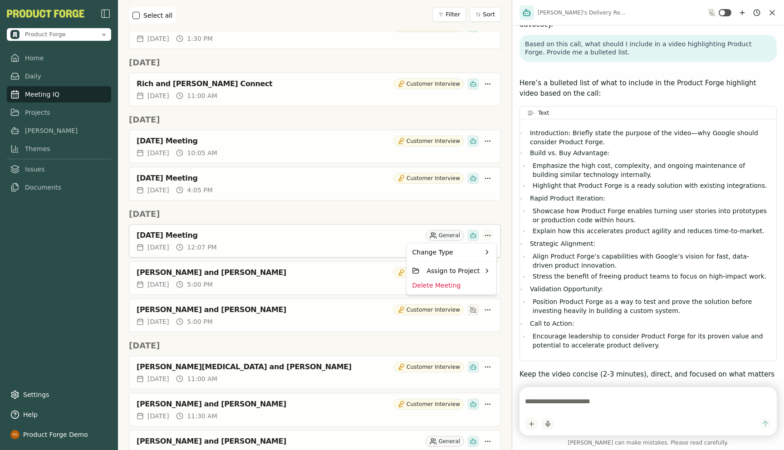
click at [490, 236] on html "Product Forge Home Daily Meeting IQ Projects Smith Themes Issues Documents Sett…" at bounding box center [392, 225] width 784 height 450
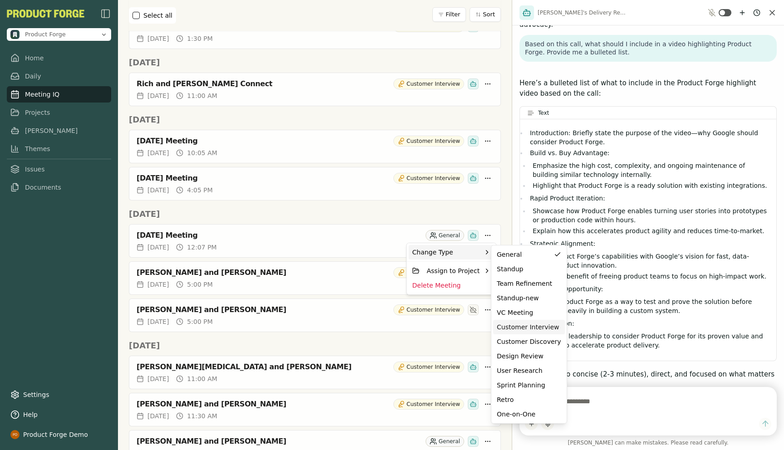
click at [526, 324] on div "Customer Interview" at bounding box center [529, 327] width 64 height 9
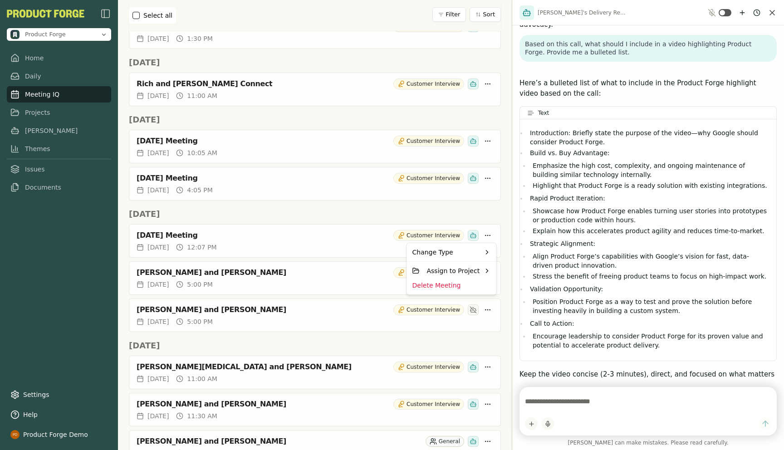
click at [492, 216] on html "Product Forge Home Daily Meeting IQ Projects Smith Themes Issues Documents Sett…" at bounding box center [392, 225] width 784 height 450
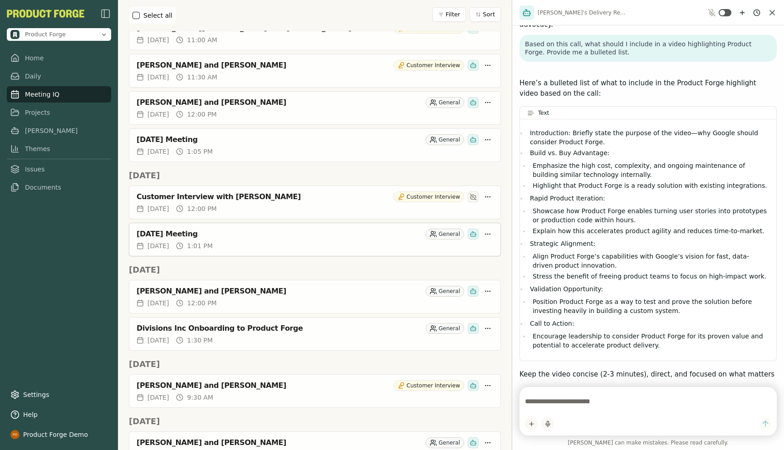
scroll to position [1362, 0]
click at [491, 101] on html "Product Forge Home Daily Meeting IQ Projects Smith Themes Issues Documents Sett…" at bounding box center [392, 225] width 784 height 450
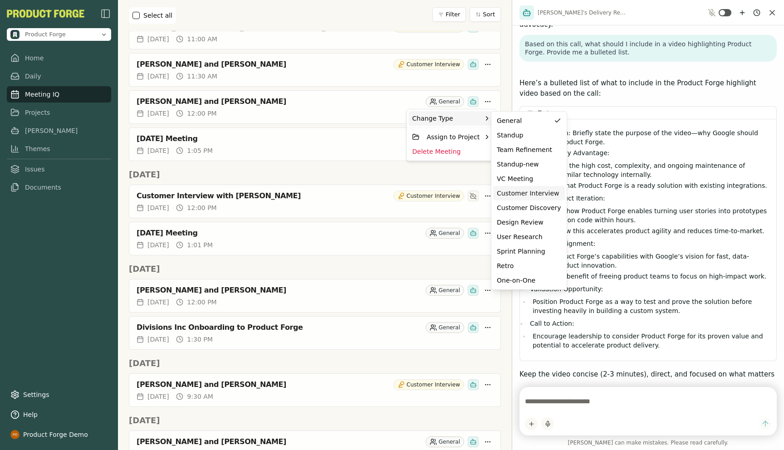
click at [529, 195] on div "Customer Interview" at bounding box center [529, 193] width 64 height 9
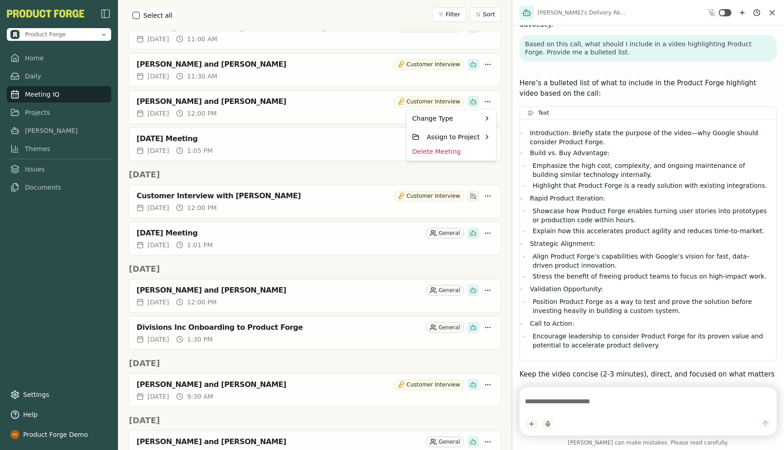
click at [506, 138] on html "Product Forge Home Daily Meeting IQ Projects Smith Themes Issues Documents Sett…" at bounding box center [392, 225] width 784 height 450
click at [489, 138] on html "Product Forge Home Daily Meeting IQ Projects Smith Themes Issues Documents Sett…" at bounding box center [392, 225] width 784 height 450
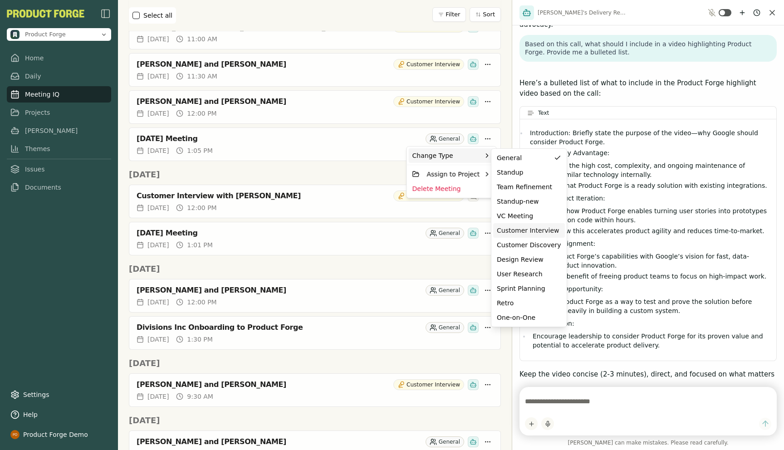
click at [524, 230] on div "Customer Interview" at bounding box center [529, 230] width 64 height 9
click at [506, 119] on html "Product Forge Home Daily Meeting IQ Projects Smith Themes Issues Documents Sett…" at bounding box center [392, 225] width 784 height 450
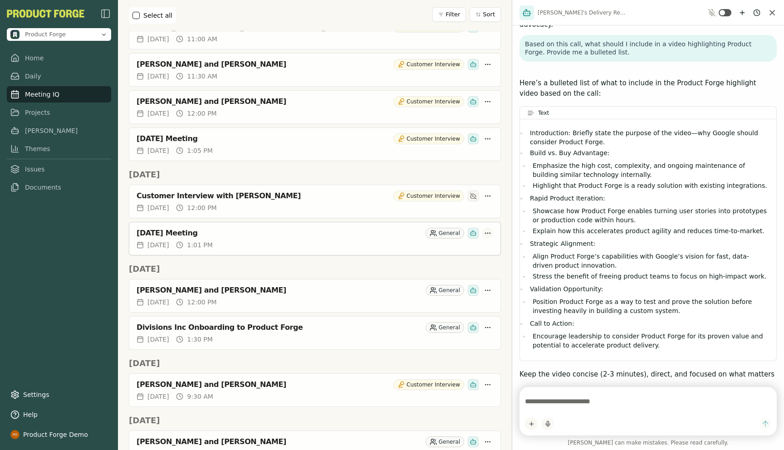
click at [487, 232] on html "Product Forge Home Daily Meeting IQ Projects Smith Themes Issues Documents Sett…" at bounding box center [392, 225] width 784 height 450
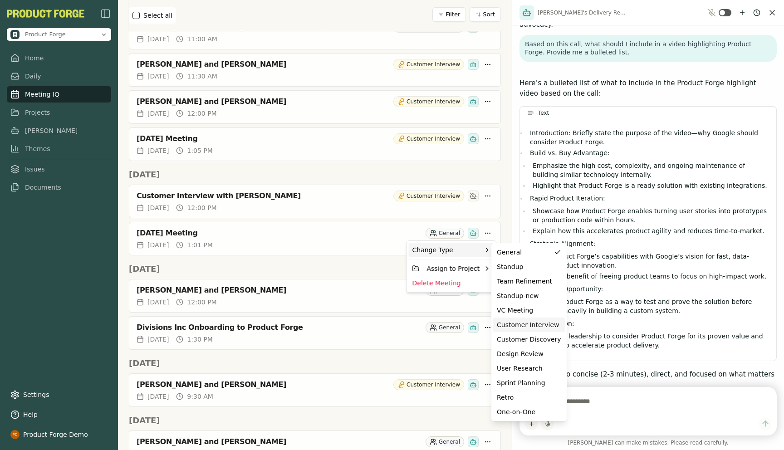
click at [526, 327] on div "Customer Interview" at bounding box center [529, 324] width 64 height 9
click at [507, 200] on html "Product Forge Home Daily Meeting IQ Projects Smith Themes Issues Documents Sett…" at bounding box center [392, 225] width 784 height 450
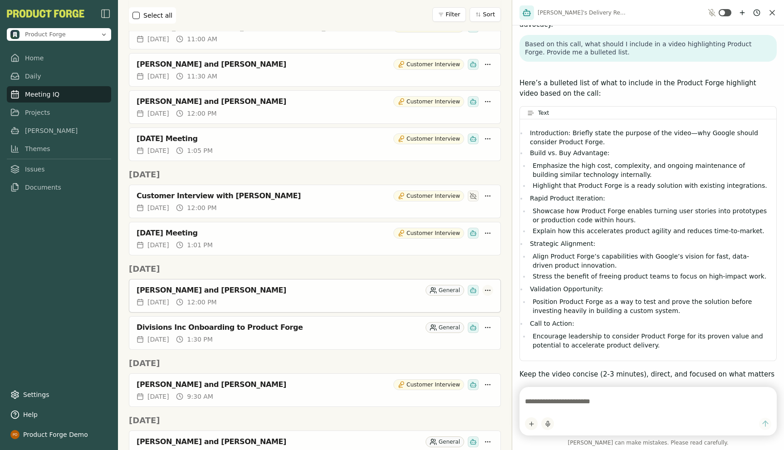
click at [487, 294] on html "Product Forge Home Daily Meeting IQ Projects Smith Themes Issues Documents Sett…" at bounding box center [392, 225] width 784 height 450
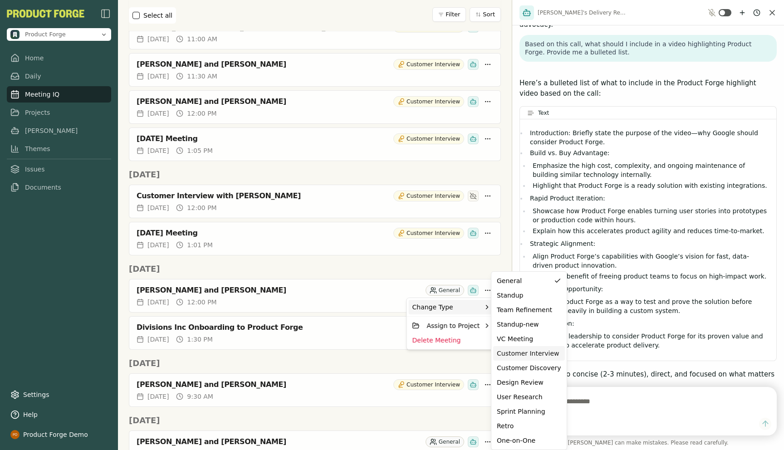
click at [535, 359] on div "Customer Interview" at bounding box center [529, 353] width 72 height 15
click at [502, 251] on html "Product Forge Home Daily Meeting IQ Projects Smith Themes Issues Documents Sett…" at bounding box center [392, 225] width 784 height 450
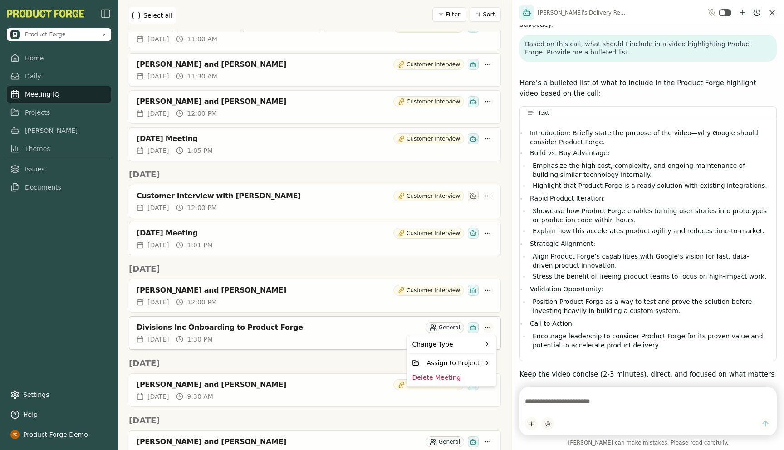
click at [488, 329] on html "Product Forge Home Daily Meeting IQ Projects Smith Themes Issues Documents Sett…" at bounding box center [392, 225] width 784 height 450
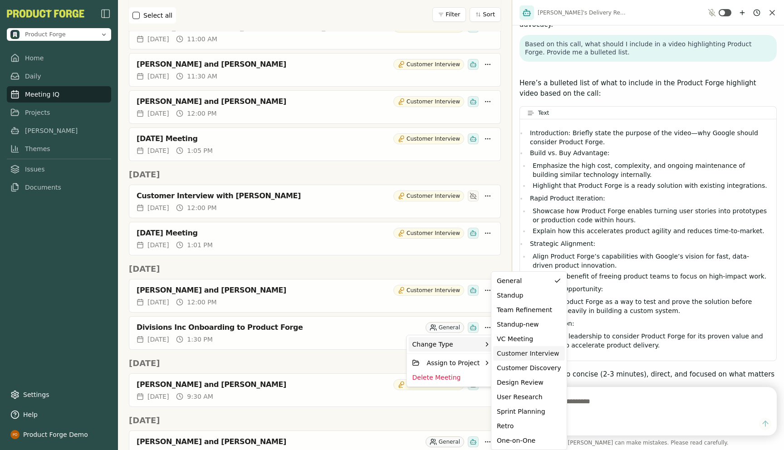
click at [537, 349] on div "Customer Interview" at bounding box center [529, 353] width 72 height 15
click at [507, 246] on html "Product Forge Home Daily Meeting IQ Projects Smith Themes Issues Documents Sett…" at bounding box center [392, 225] width 784 height 450
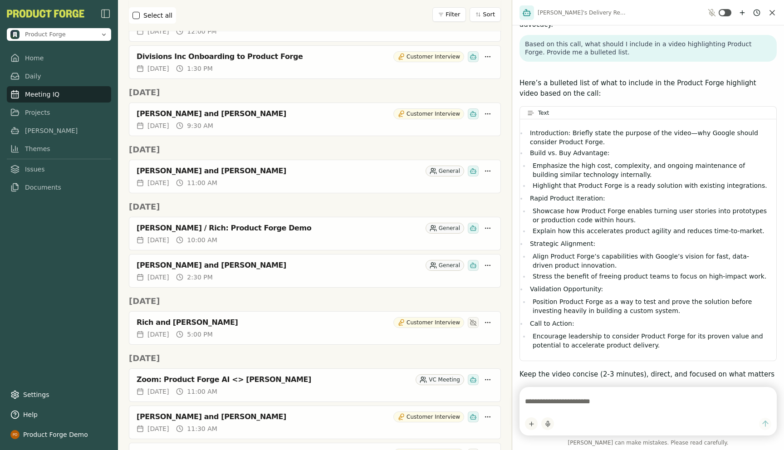
scroll to position [1636, 0]
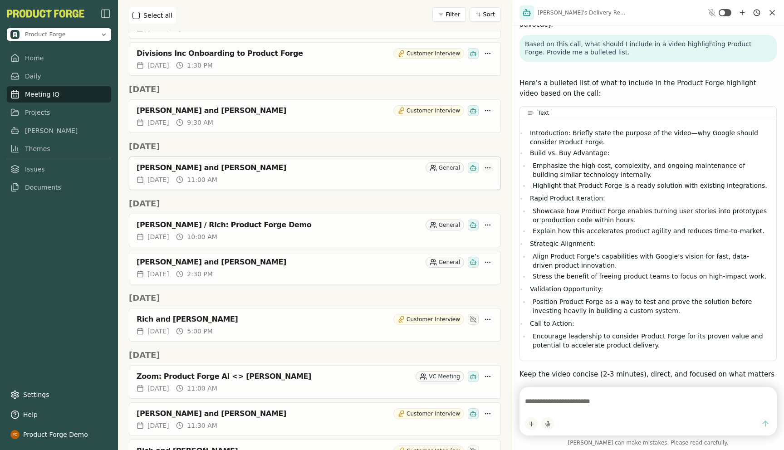
click at [486, 168] on html "Product Forge Home Daily Meeting IQ Projects Smith Themes Issues Documents Sett…" at bounding box center [392, 225] width 784 height 450
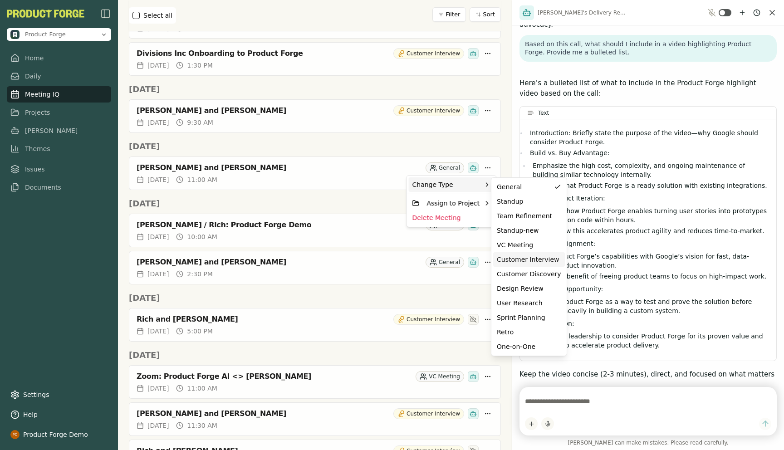
click at [521, 265] on div "Customer Interview" at bounding box center [529, 259] width 72 height 15
click at [357, 200] on html "Product Forge Home Daily Meeting IQ Projects Smith Themes Issues Documents Sett…" at bounding box center [392, 225] width 784 height 450
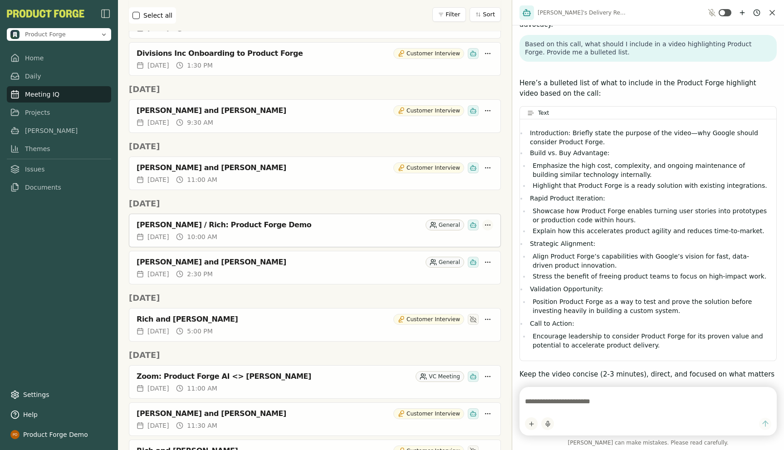
click at [487, 225] on html "Product Forge Home Daily Meeting IQ Projects Smith Themes Issues Documents Sett…" at bounding box center [392, 225] width 784 height 450
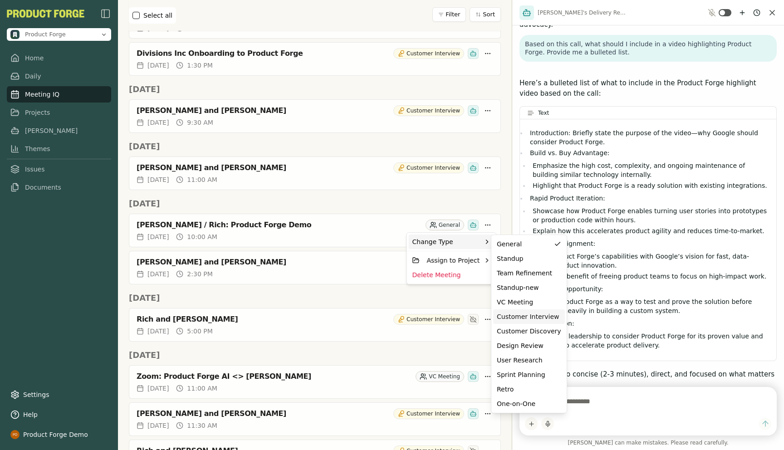
click at [525, 319] on div "Customer Interview" at bounding box center [529, 316] width 64 height 9
click at [505, 206] on html "Product Forge Home Daily Meeting IQ Projects Smith Themes Issues Documents Sett…" at bounding box center [392, 225] width 784 height 450
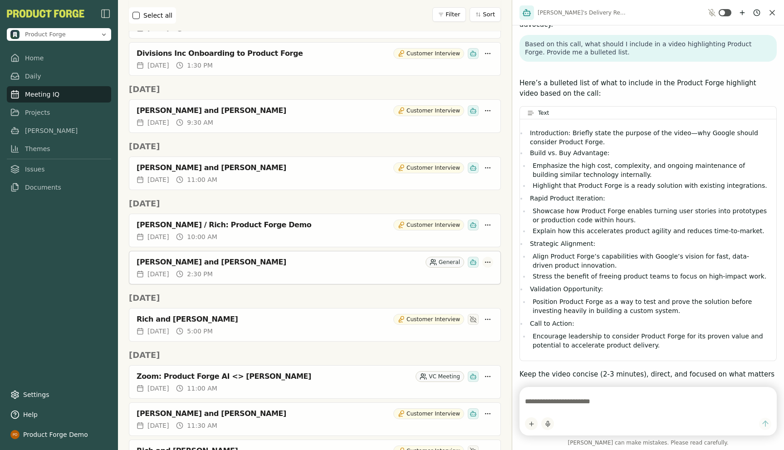
click at [489, 260] on html "Product Forge Home Daily Meeting IQ Projects Smith Themes Issues Documents Sett…" at bounding box center [392, 225] width 784 height 450
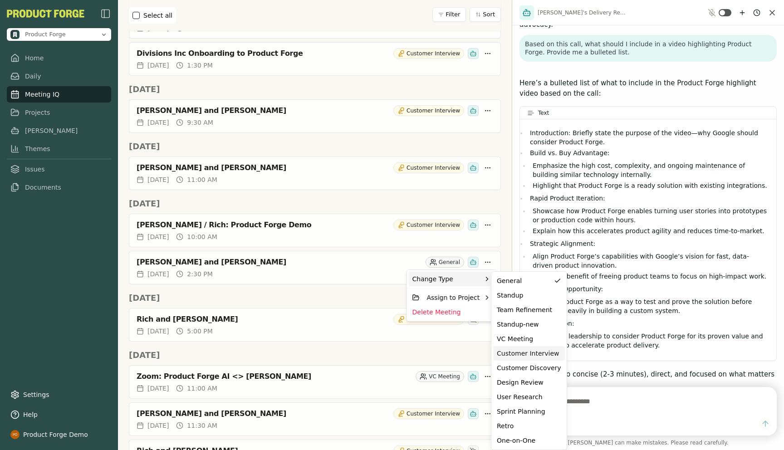
click at [519, 352] on div "Customer Interview" at bounding box center [529, 353] width 64 height 9
click at [510, 215] on html "Product Forge Home Daily Meeting IQ Projects Smith Themes Issues Documents Sett…" at bounding box center [392, 225] width 784 height 450
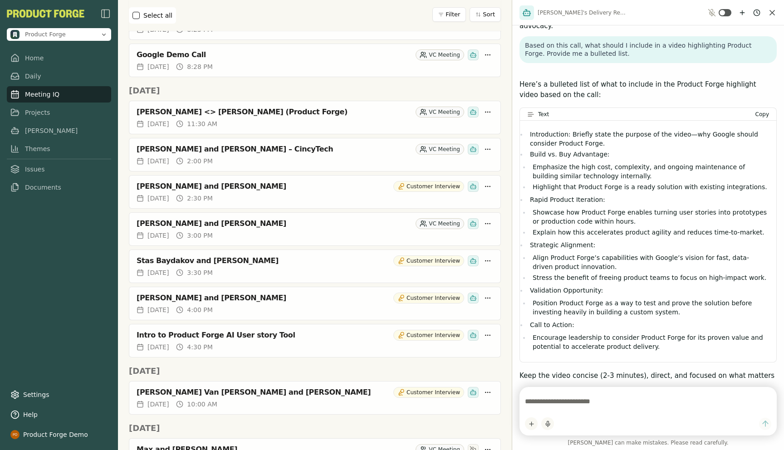
scroll to position [0, 0]
